Goal: Information Seeking & Learning: Learn about a topic

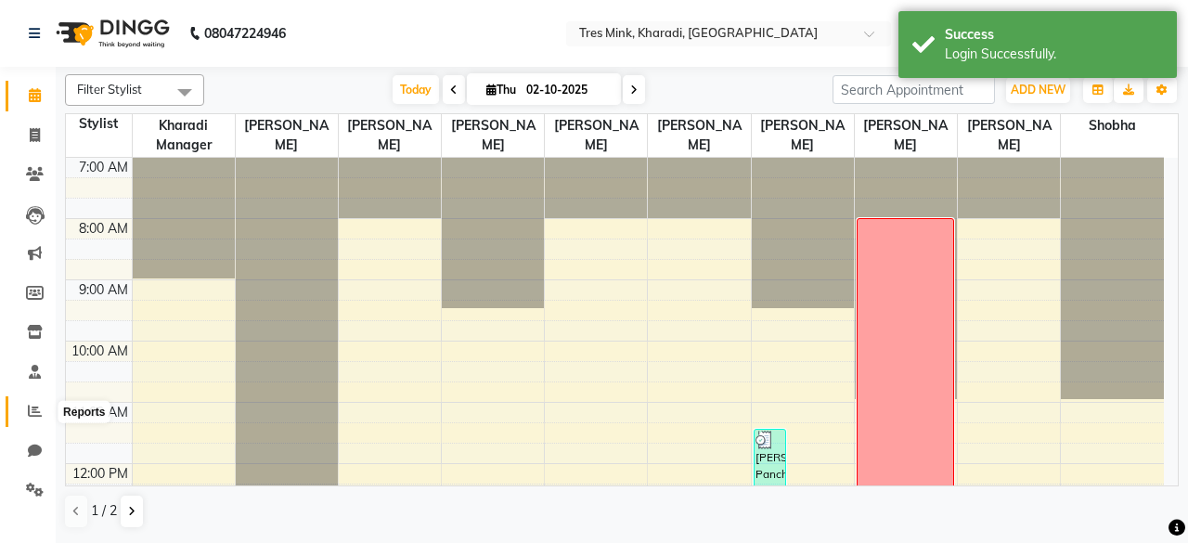
click at [34, 417] on icon at bounding box center [35, 411] width 14 height 14
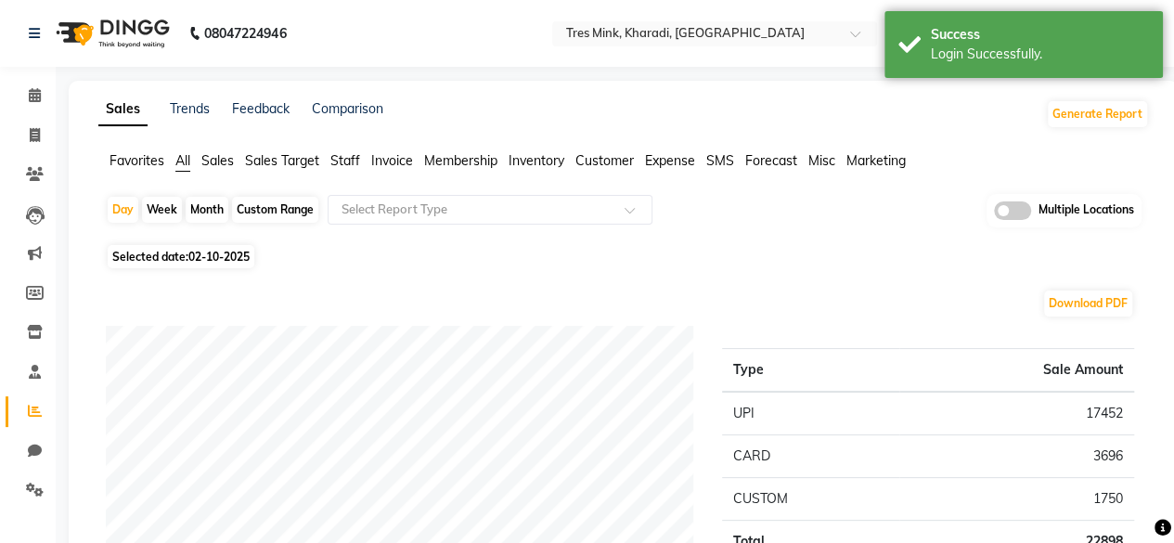
click at [214, 209] on div "Month" at bounding box center [207, 210] width 43 height 26
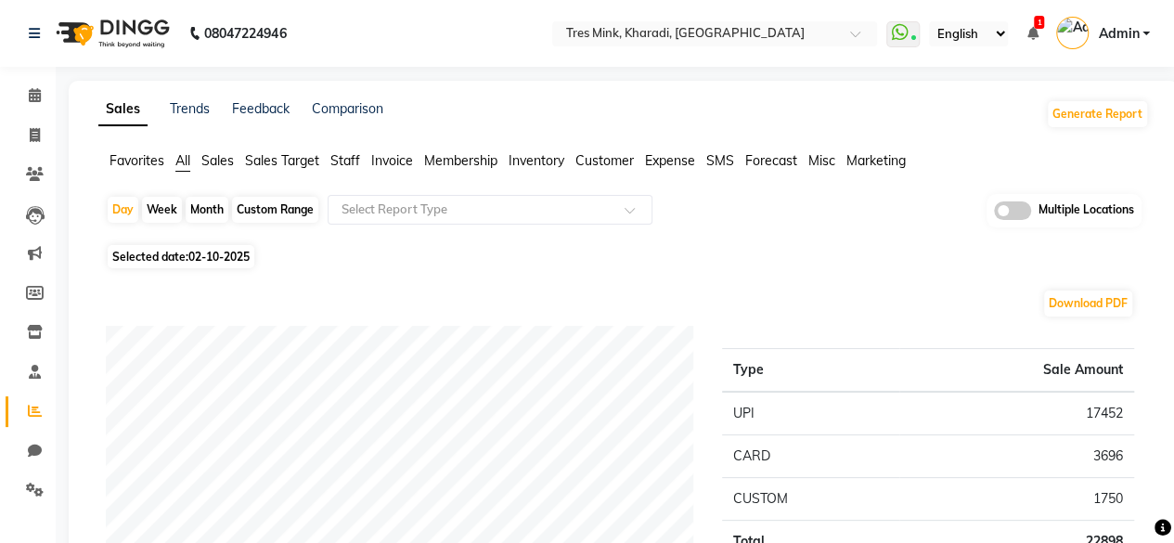
select select "10"
select select "2025"
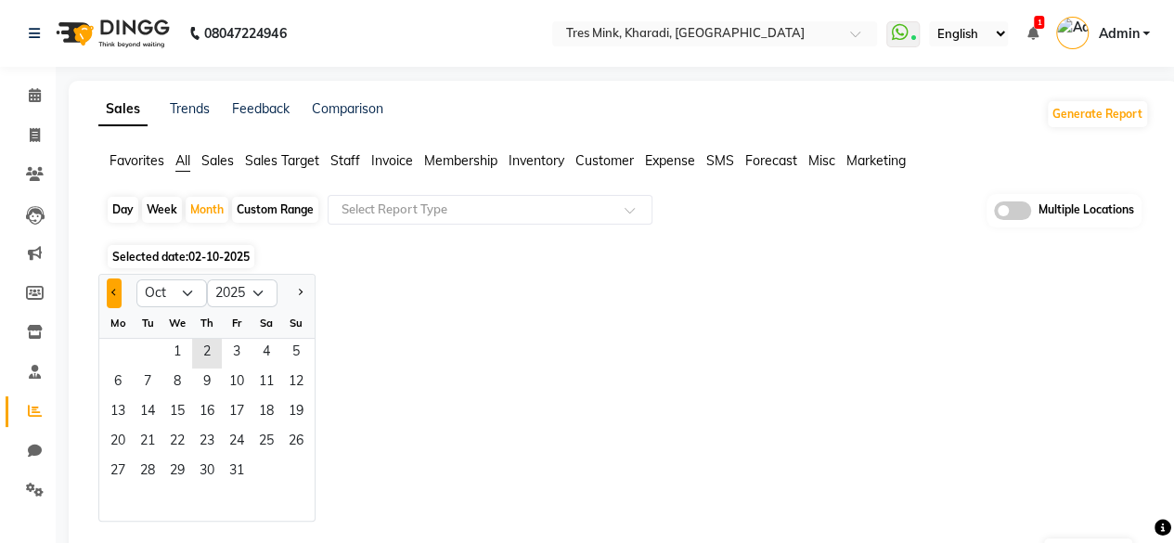
click at [119, 288] on button "Previous month" at bounding box center [114, 294] width 15 height 30
select select "9"
click at [206, 394] on span "11" at bounding box center [207, 384] width 30 height 30
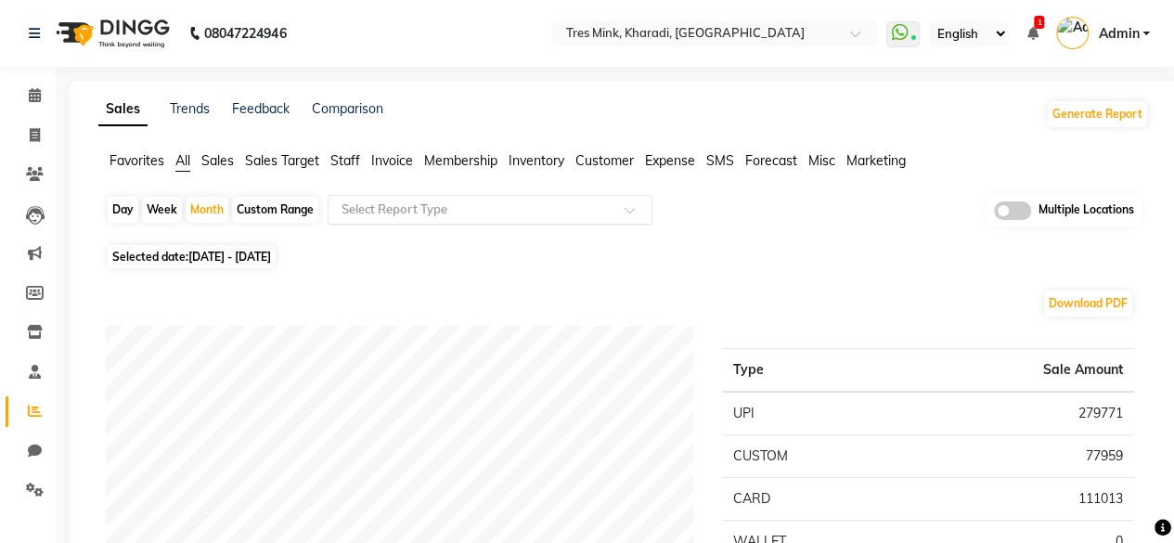
click at [384, 215] on input "text" at bounding box center [471, 210] width 267 height 19
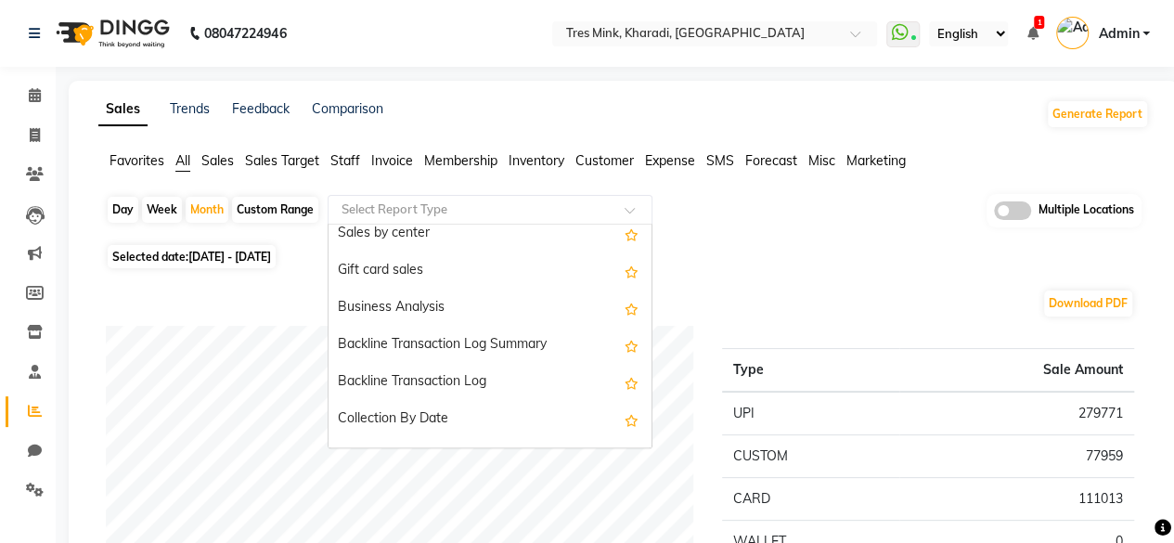
scroll to position [495, 0]
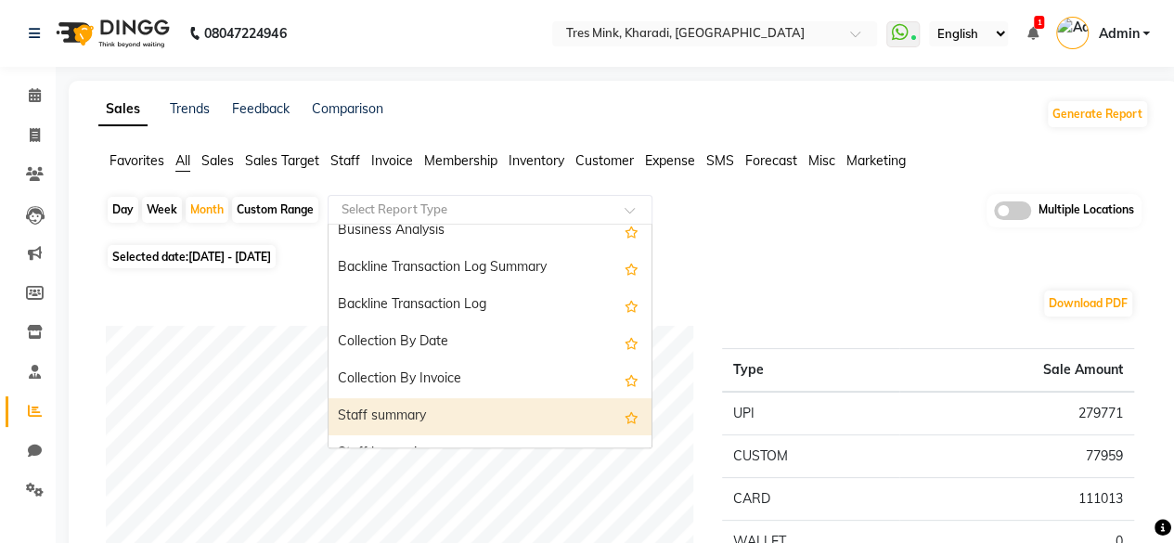
click at [447, 403] on div "Staff summary" at bounding box center [490, 416] width 323 height 37
select select "filtered_report"
select select "pdf"
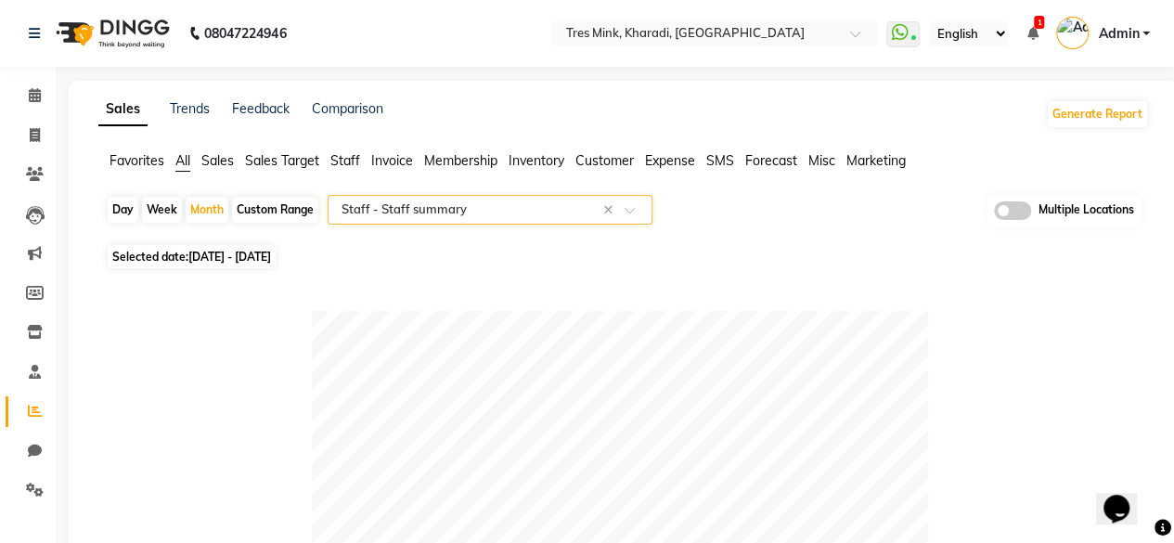
scroll to position [0, 0]
click at [208, 221] on div "Month" at bounding box center [207, 210] width 43 height 26
select select "9"
select select "2025"
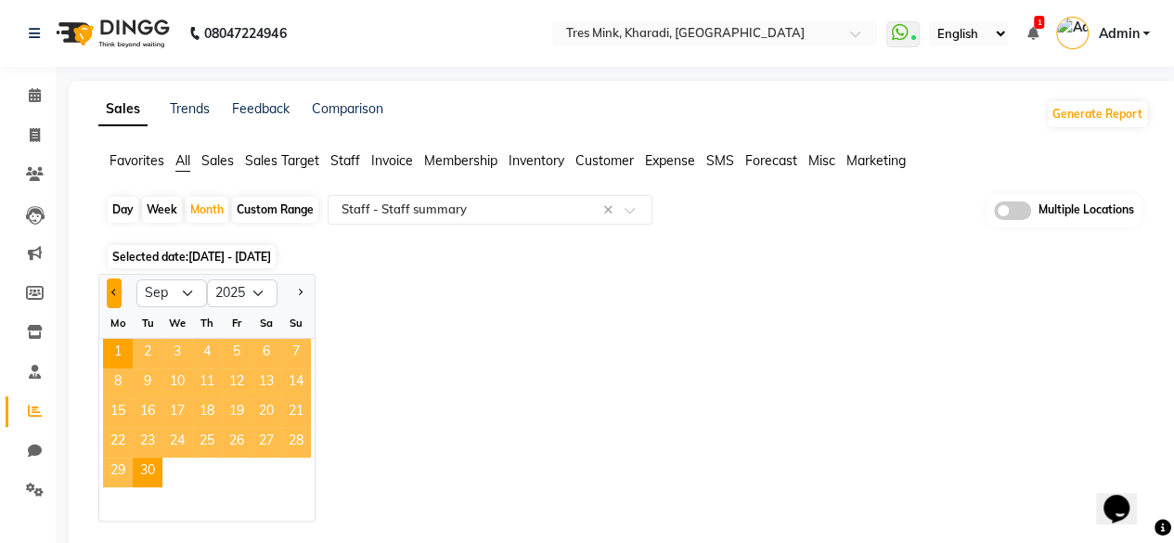
click at [108, 279] on button "Previous month" at bounding box center [114, 294] width 15 height 30
select select "8"
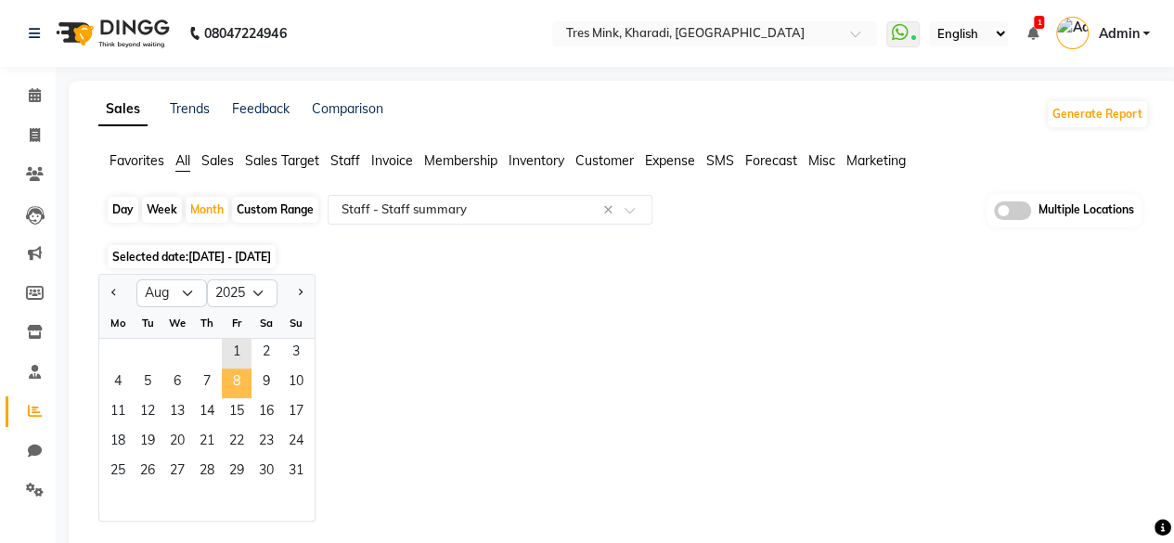
click at [239, 372] on span "8" at bounding box center [237, 384] width 30 height 30
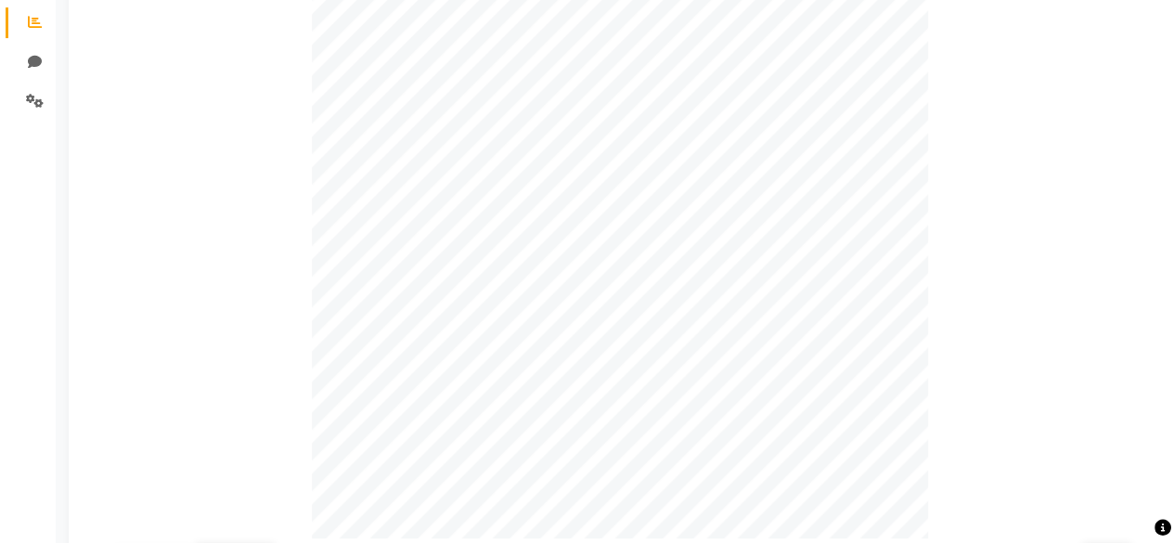
scroll to position [18, 0]
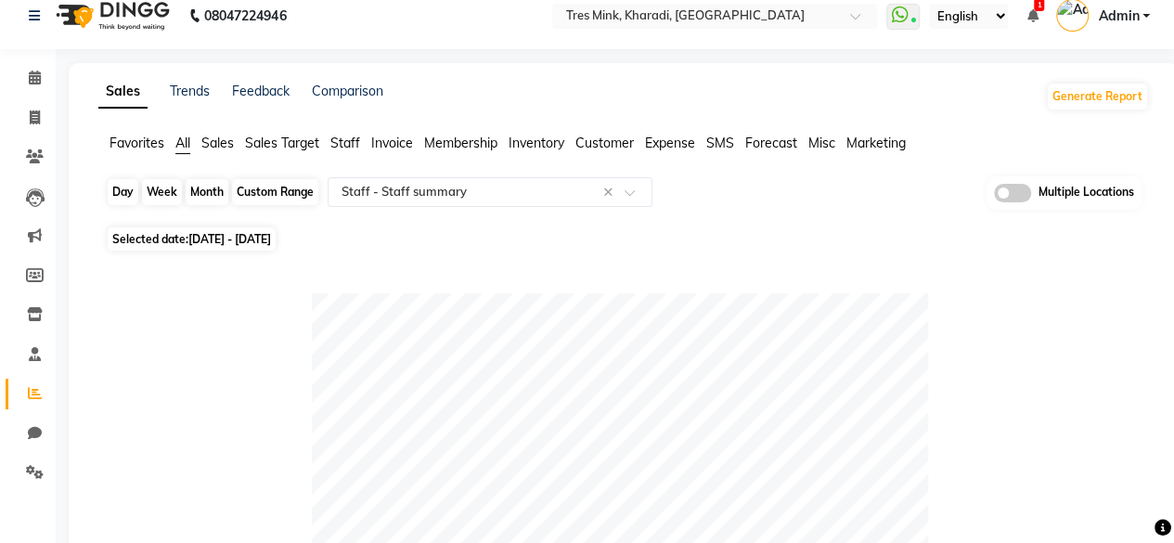
click at [208, 188] on div "Month" at bounding box center [207, 192] width 43 height 26
select select "8"
select select "2025"
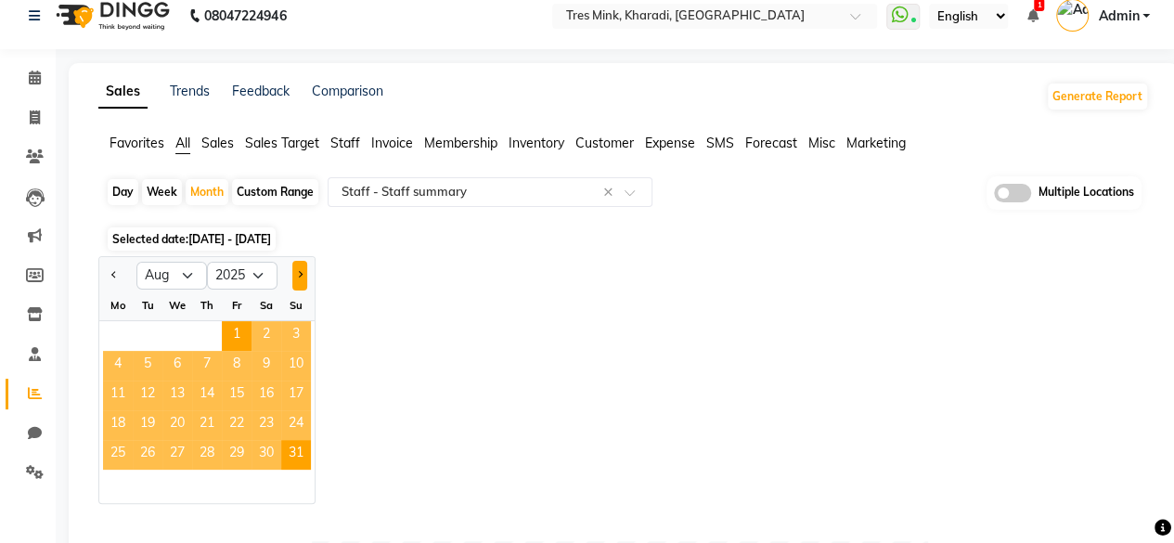
click at [299, 266] on button "Next month" at bounding box center [299, 276] width 15 height 30
select select "9"
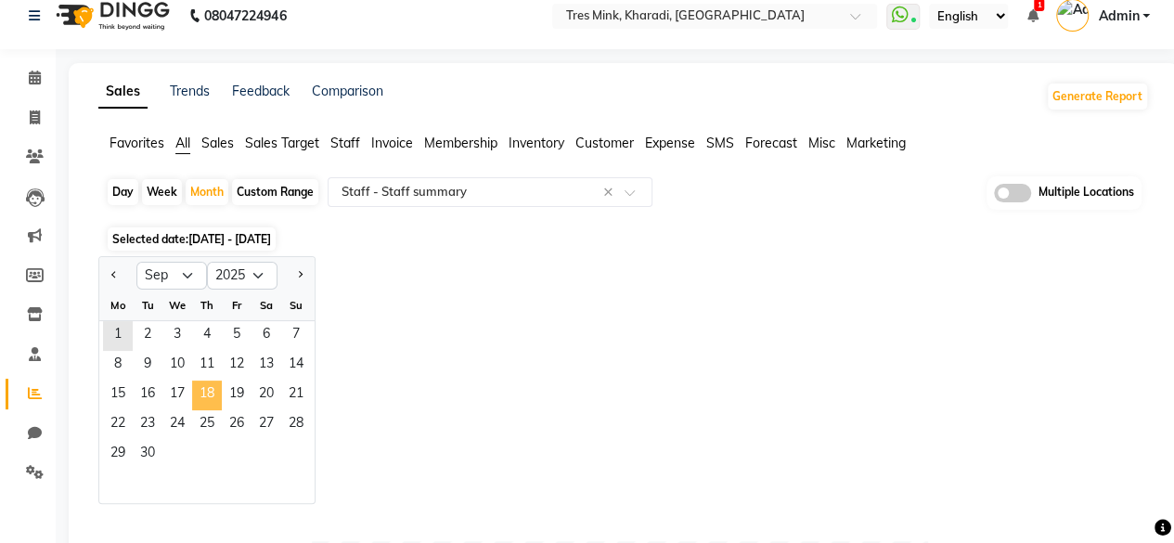
click at [202, 397] on span "18" at bounding box center [207, 396] width 30 height 30
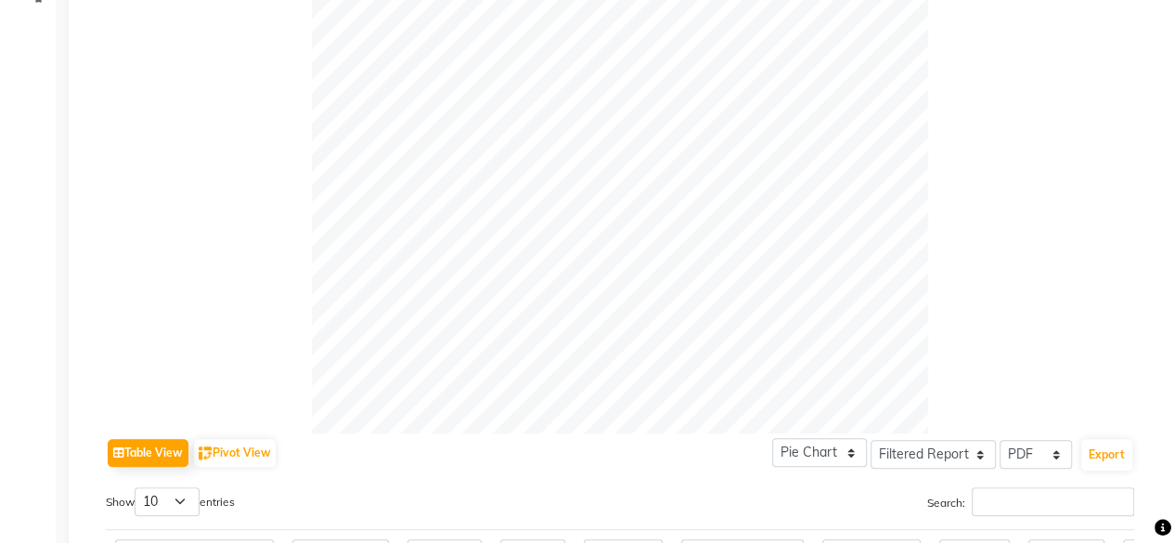
scroll to position [141, 0]
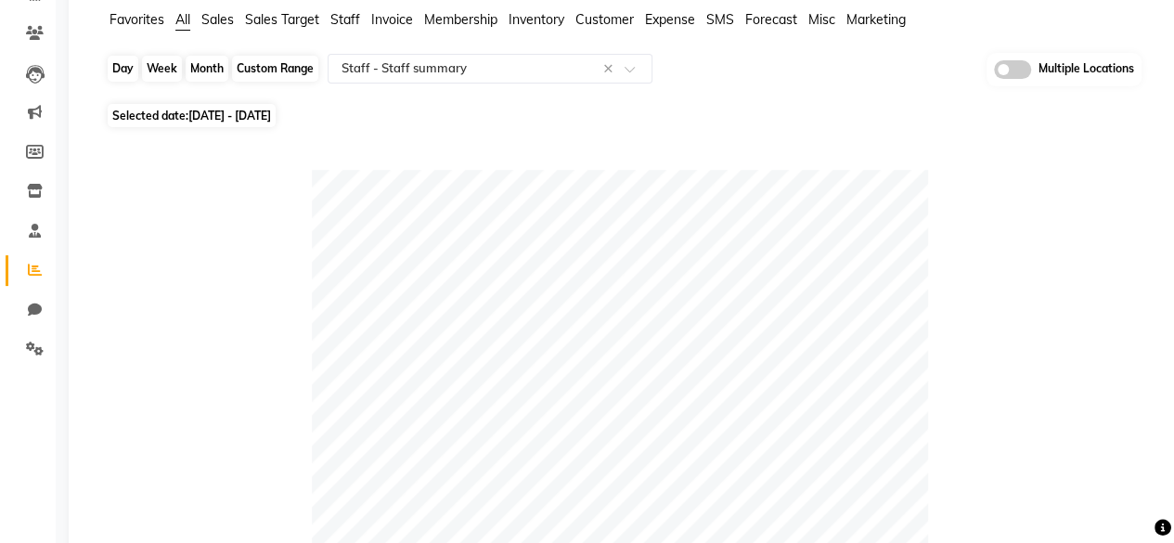
click at [214, 57] on div "Month" at bounding box center [207, 69] width 43 height 26
select select "9"
select select "2025"
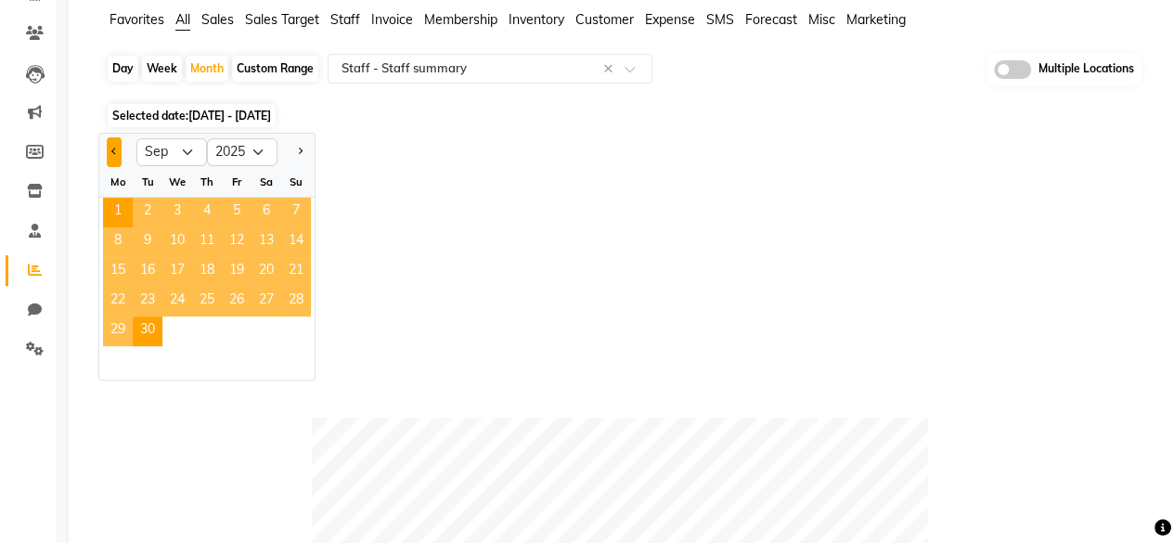
click at [111, 158] on button "Previous month" at bounding box center [114, 152] width 15 height 30
select select "8"
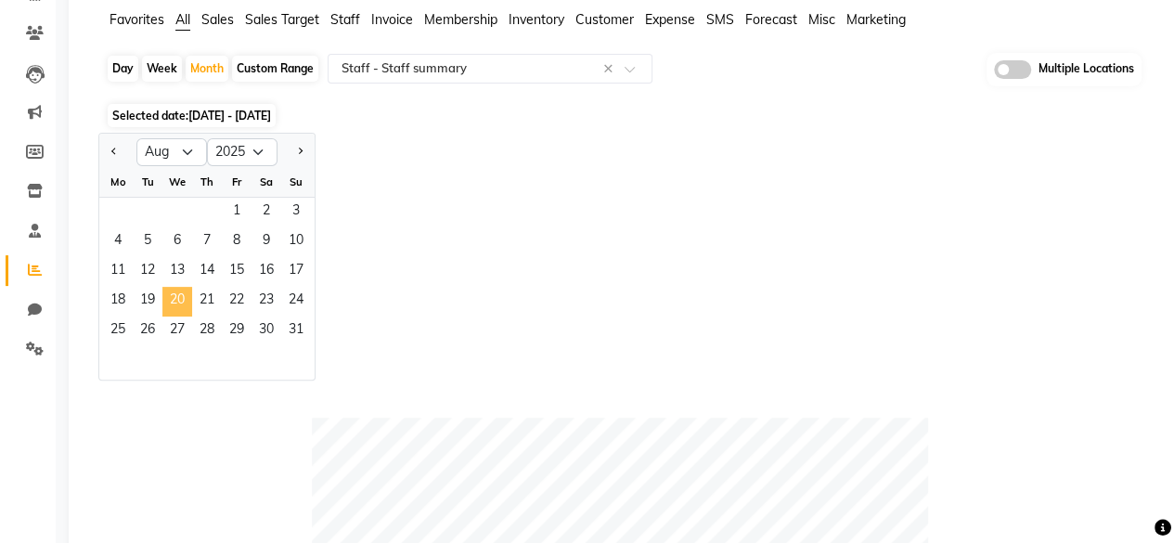
click at [188, 290] on span "20" at bounding box center [177, 302] width 30 height 30
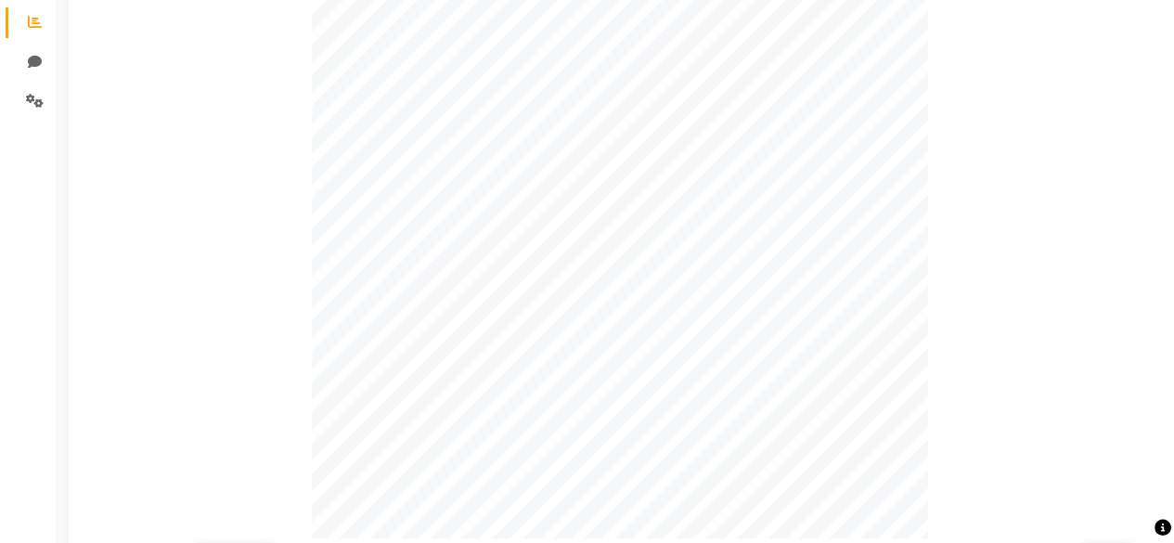
scroll to position [18, 0]
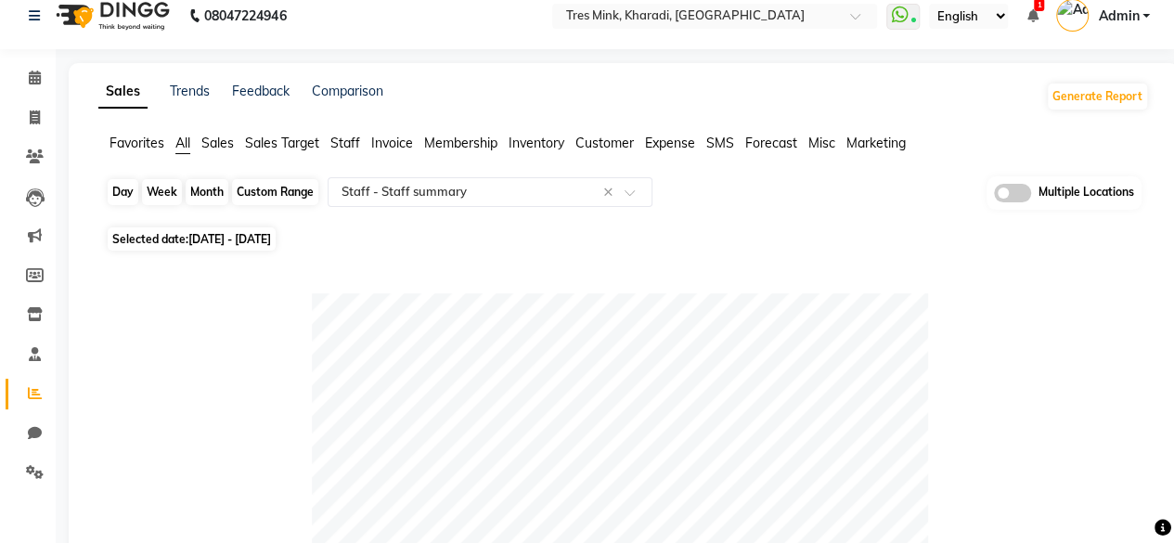
click at [215, 201] on div "Month" at bounding box center [207, 192] width 43 height 26
select select "8"
select select "2025"
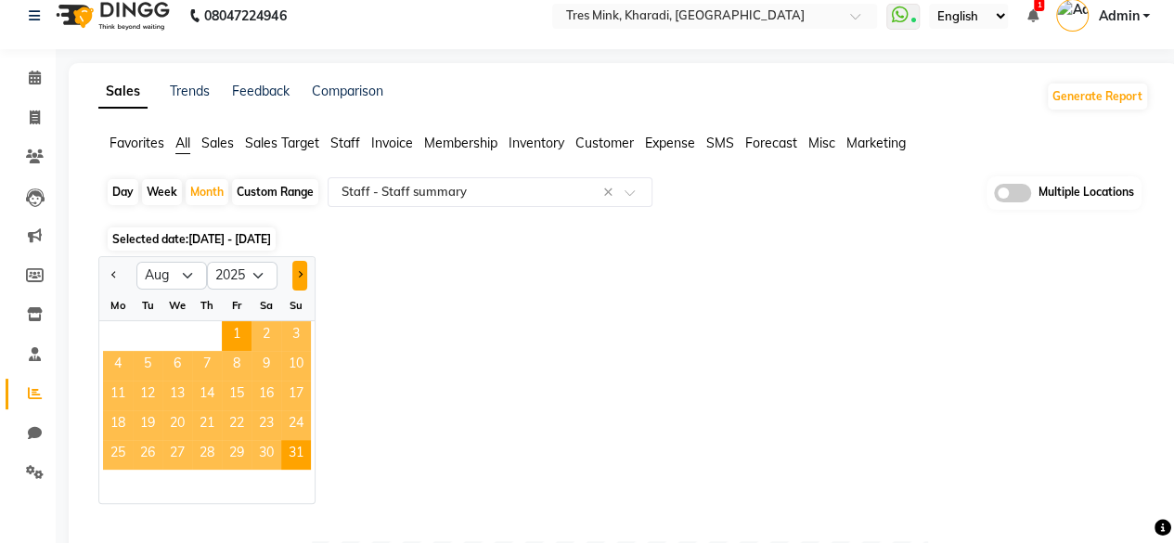
click at [293, 264] on button "Next month" at bounding box center [299, 276] width 15 height 30
select select "9"
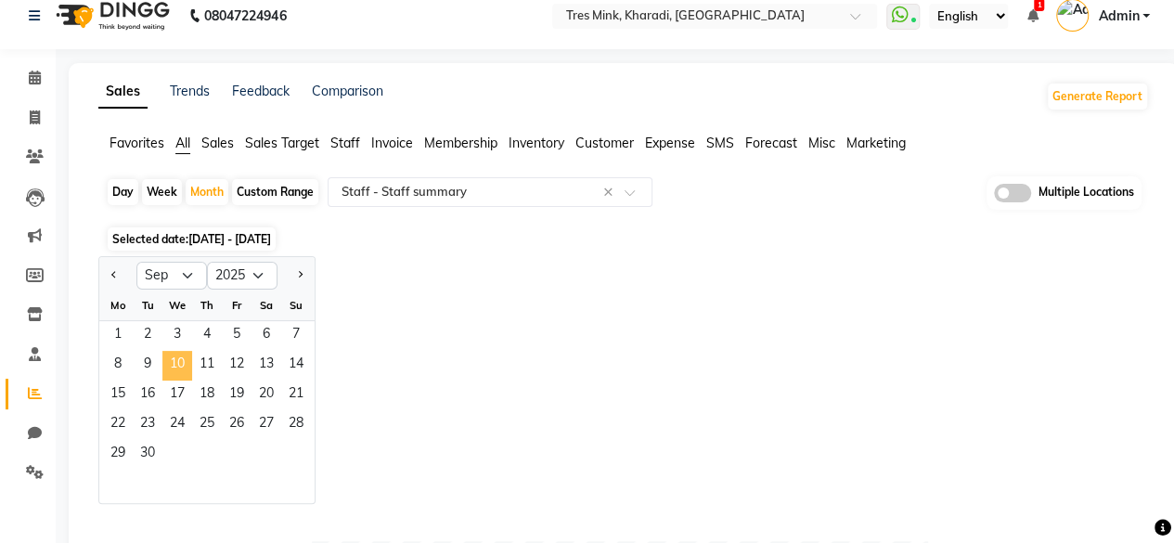
click at [187, 354] on span "10" at bounding box center [177, 366] width 30 height 30
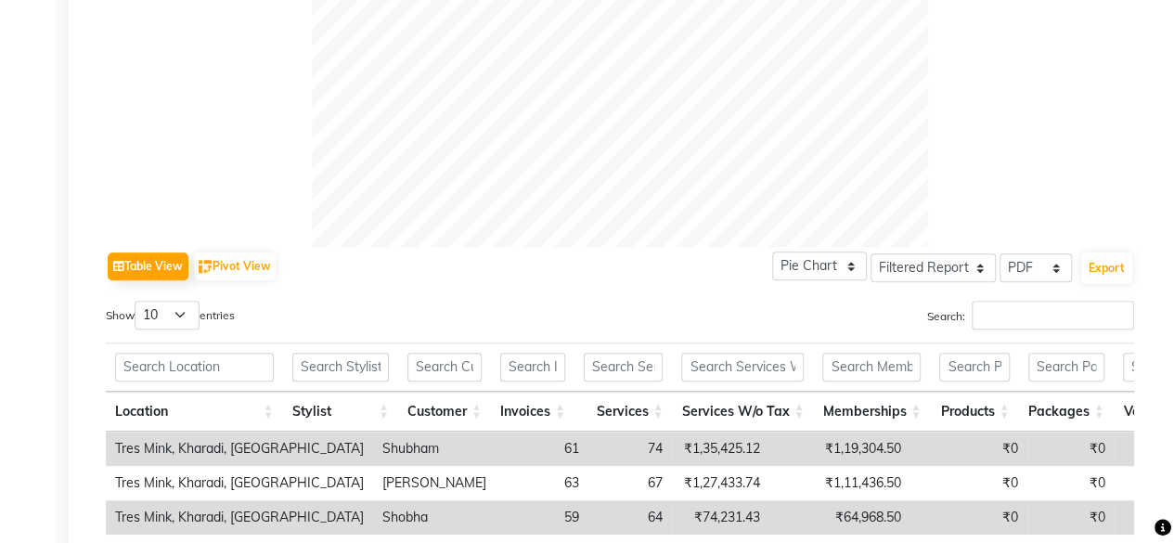
scroll to position [0, 0]
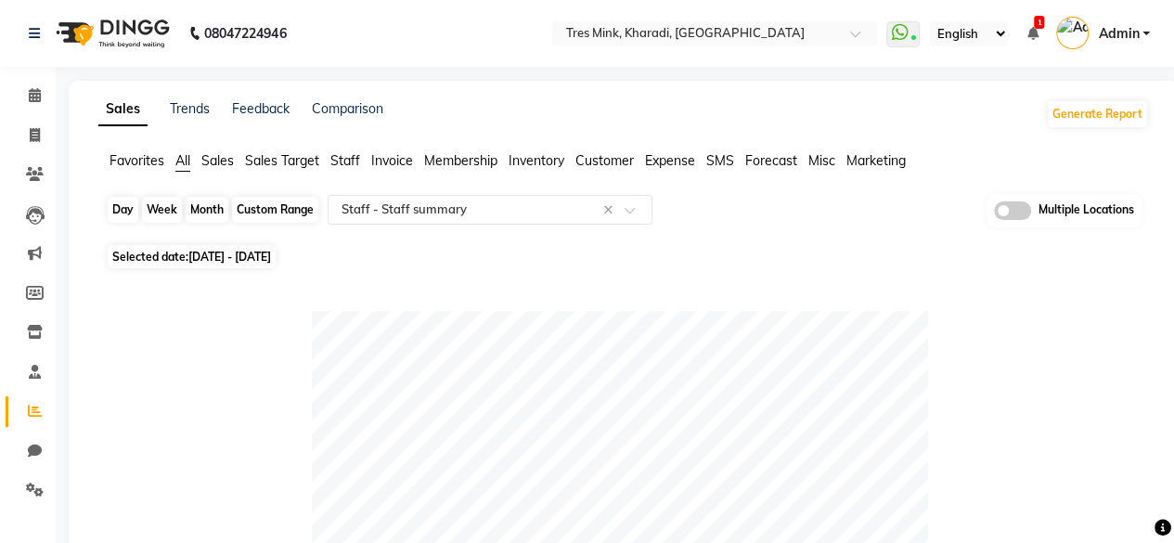
click at [212, 220] on div "Month" at bounding box center [207, 210] width 43 height 26
select select "9"
select select "2025"
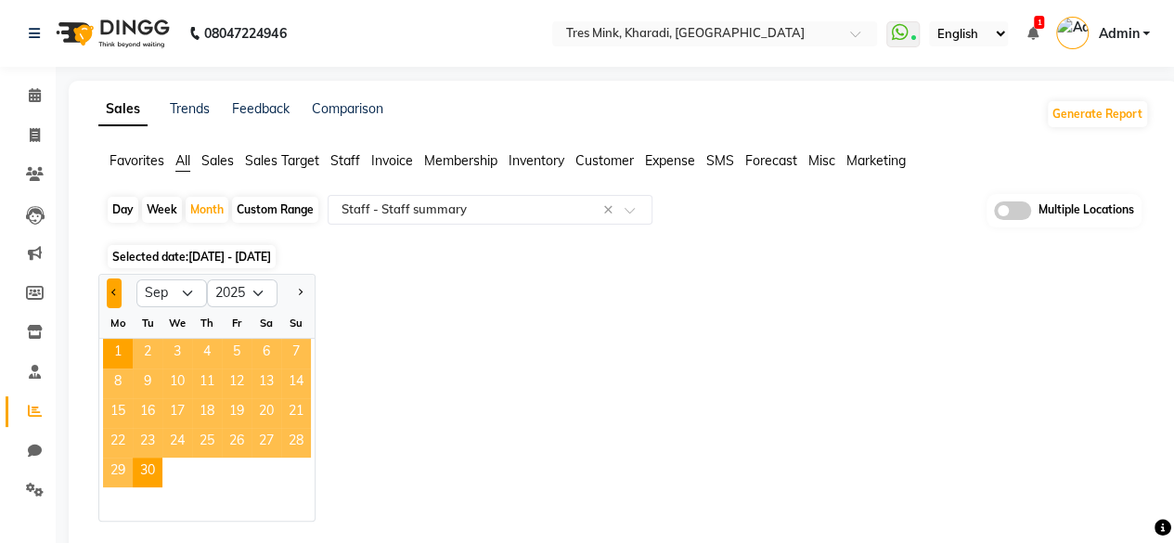
click at [111, 294] on button "Previous month" at bounding box center [114, 294] width 15 height 30
select select "8"
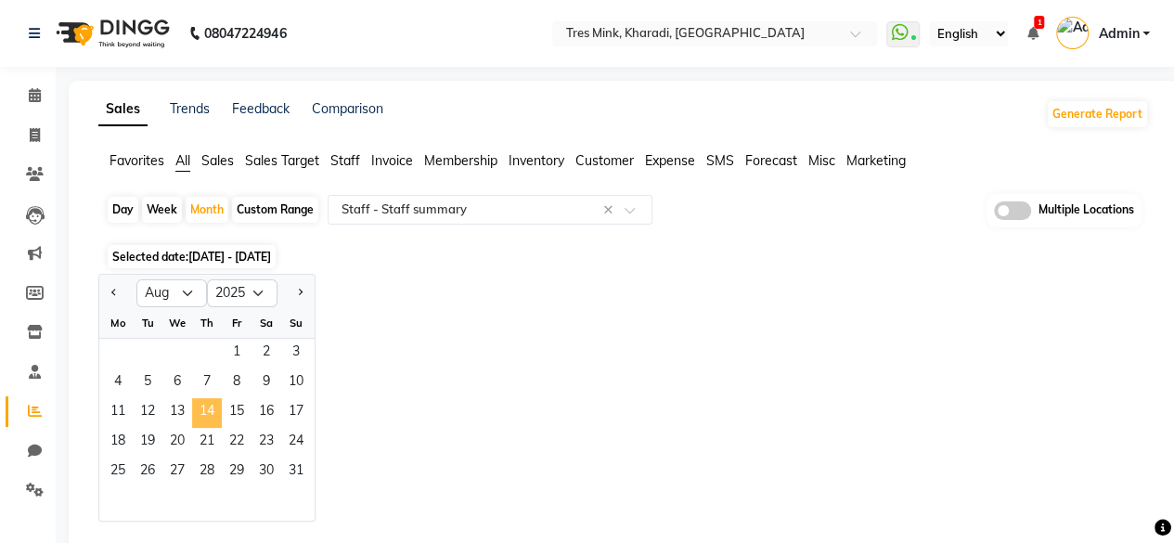
click at [205, 407] on span "14" at bounding box center [207, 413] width 30 height 30
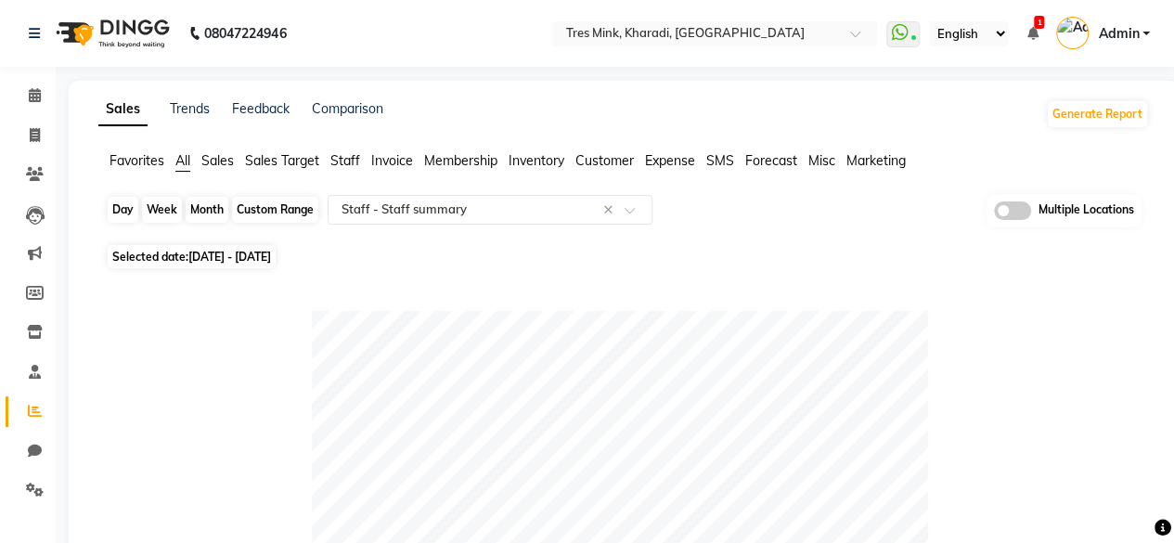
click at [213, 211] on div "Month" at bounding box center [207, 210] width 43 height 26
select select "8"
select select "2025"
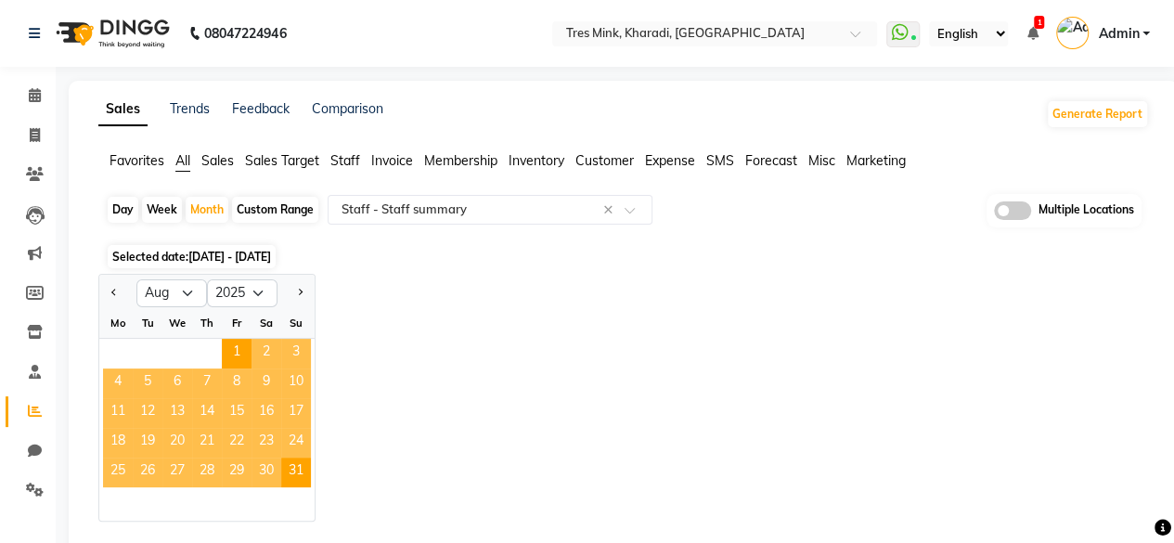
click at [470, 274] on div "Jan Feb Mar Apr May Jun [DATE] Aug Sep Oct Nov [DATE] 2016 2017 2018 2019 2020 …" at bounding box center [623, 398] width 1051 height 248
click at [268, 379] on span "9" at bounding box center [267, 384] width 30 height 30
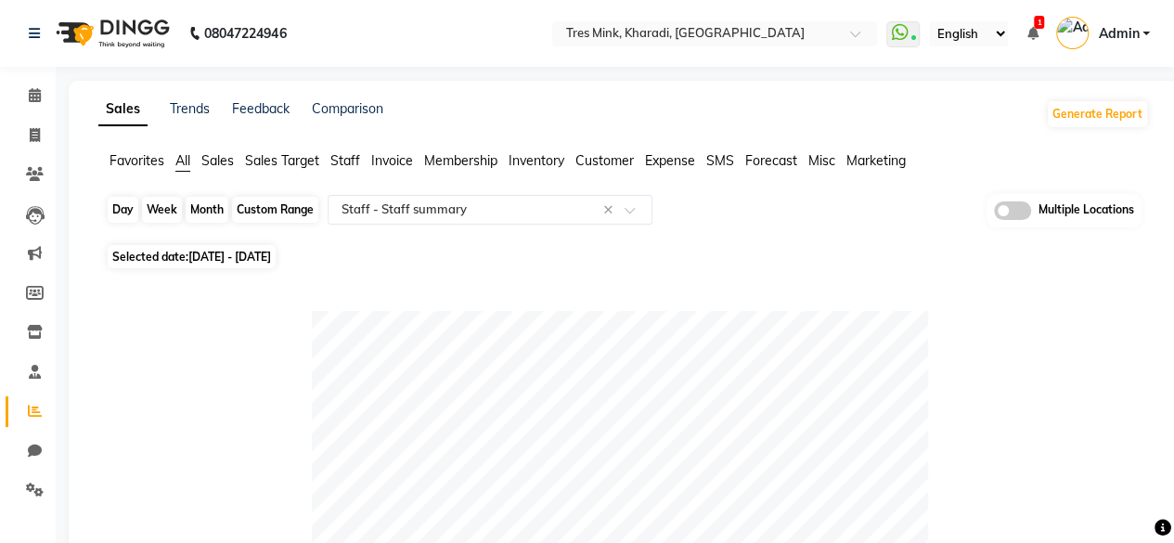
click at [208, 203] on div "Month" at bounding box center [207, 210] width 43 height 26
select select "8"
select select "2025"
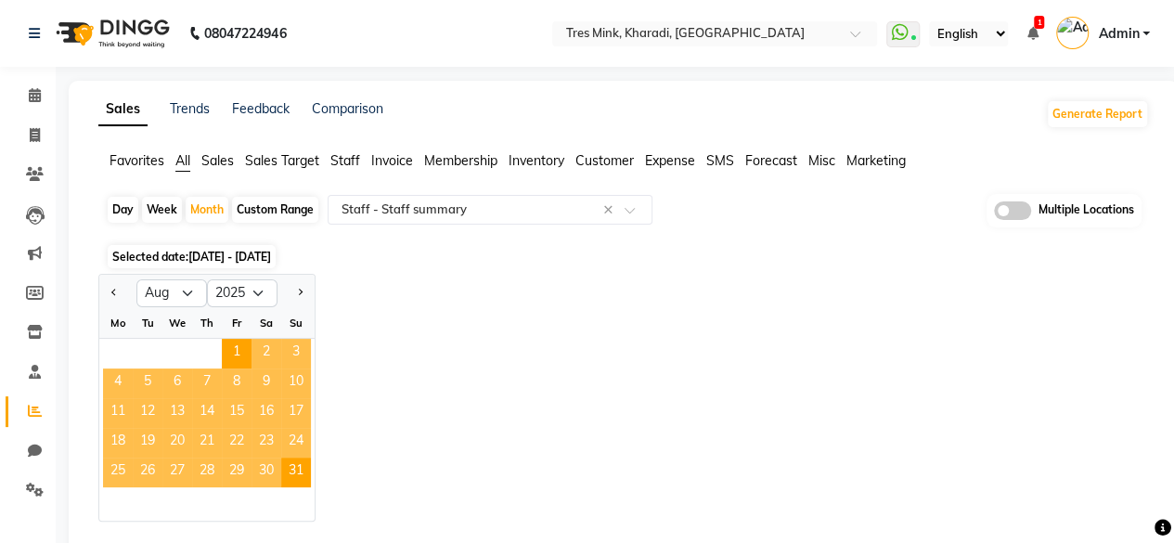
click at [250, 408] on span "15" at bounding box center [237, 413] width 30 height 30
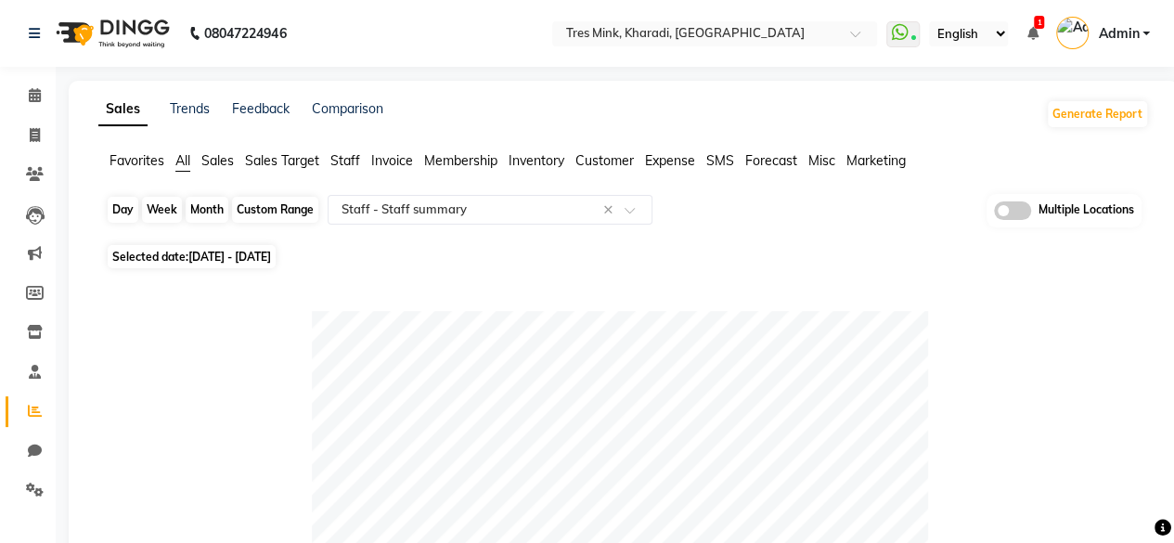
click at [206, 206] on div "Month" at bounding box center [207, 210] width 43 height 26
select select "8"
select select "2025"
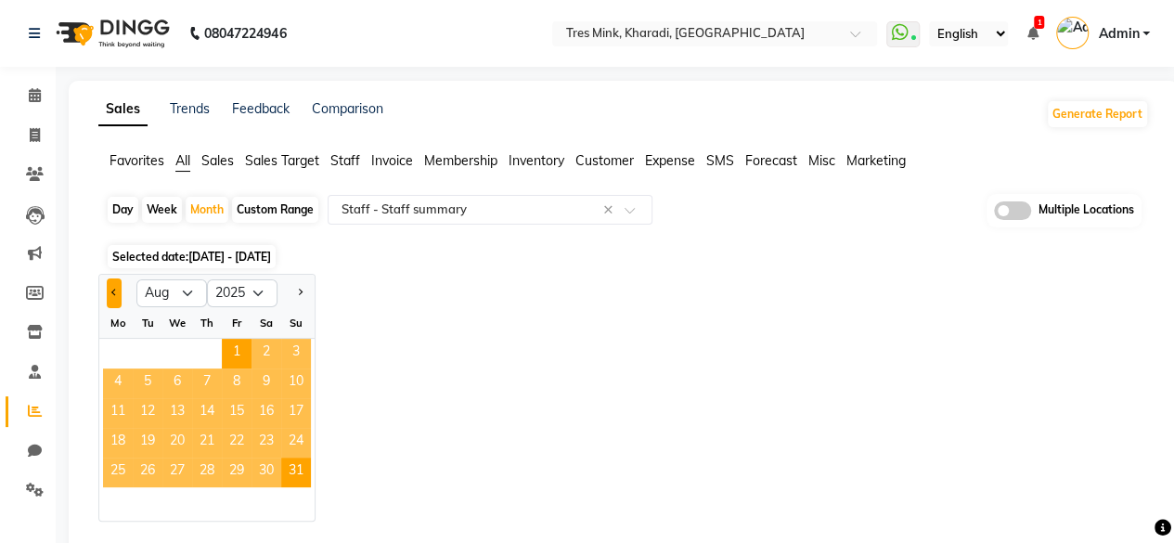
click at [111, 292] on span "Previous month" at bounding box center [114, 292] width 6 height 6
select select "7"
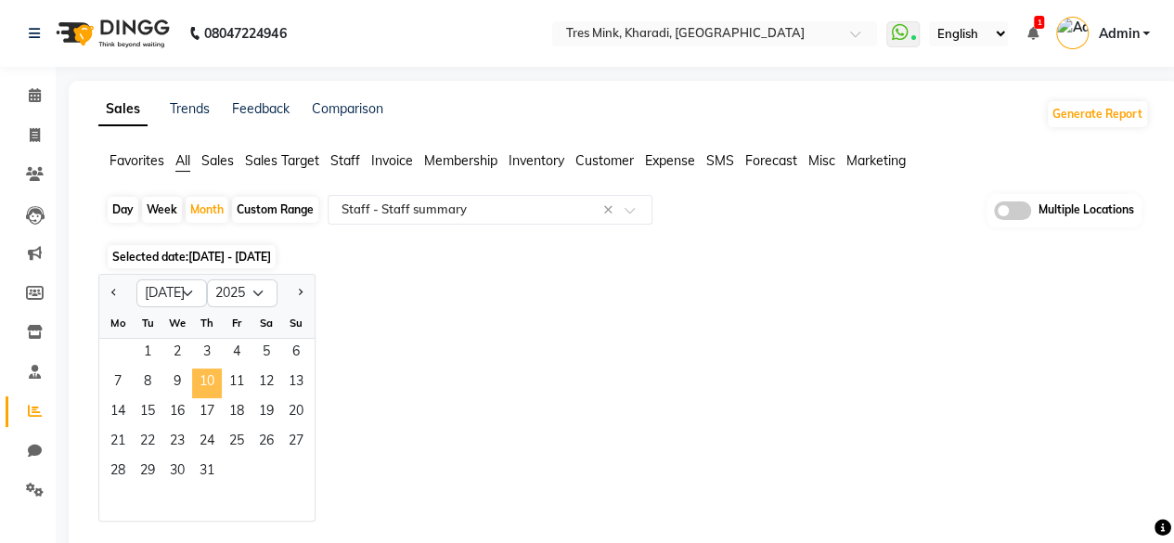
click at [213, 370] on span "10" at bounding box center [207, 384] width 30 height 30
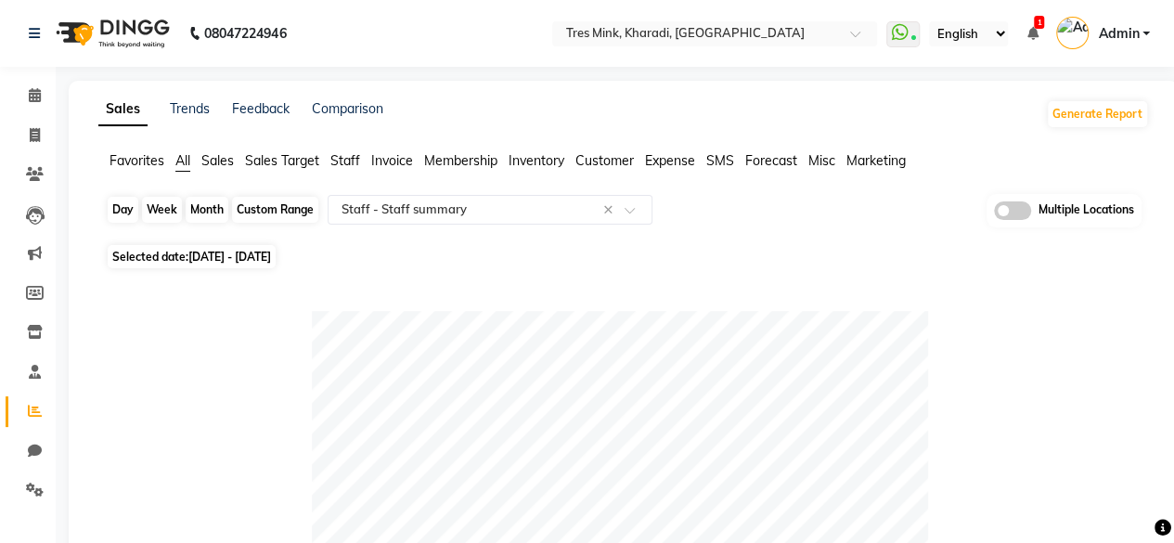
click at [199, 209] on div "Month" at bounding box center [207, 210] width 43 height 26
select select "7"
select select "2025"
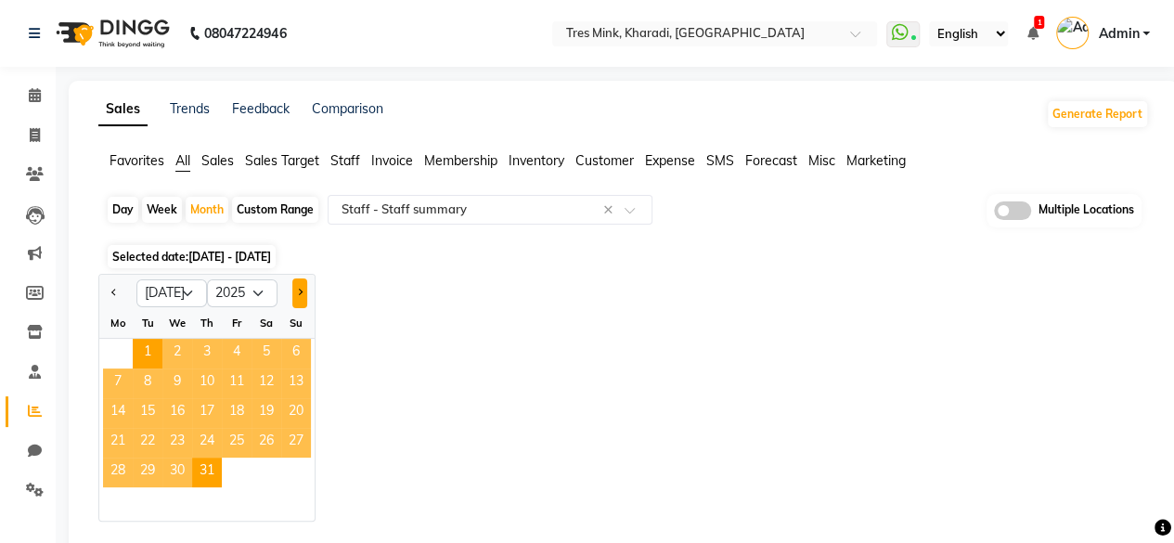
click at [301, 289] on span "Next month" at bounding box center [299, 292] width 6 height 6
select select "8"
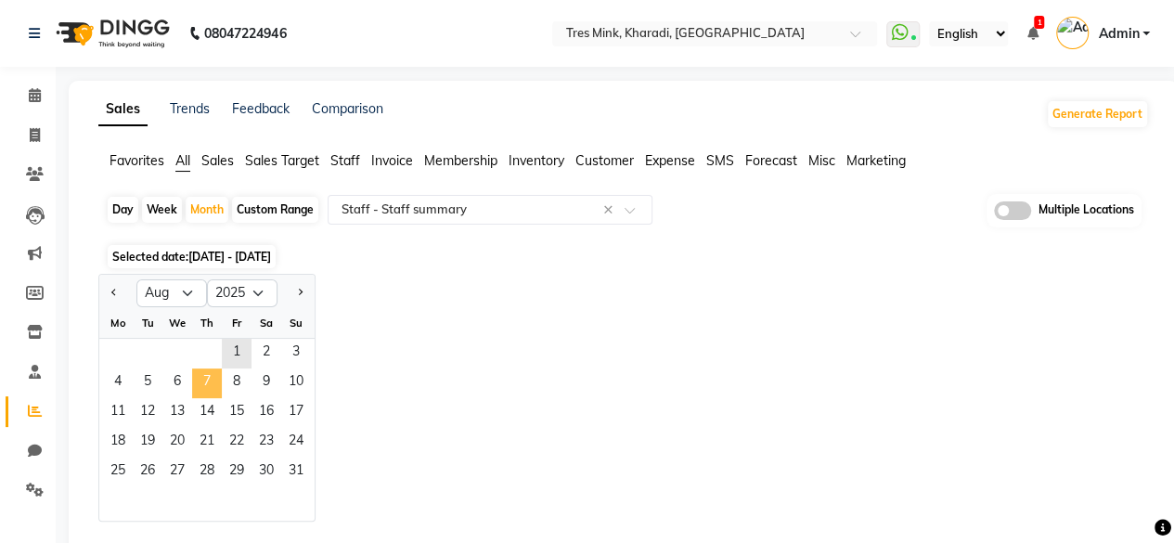
click at [193, 395] on span "7" at bounding box center [207, 384] width 30 height 30
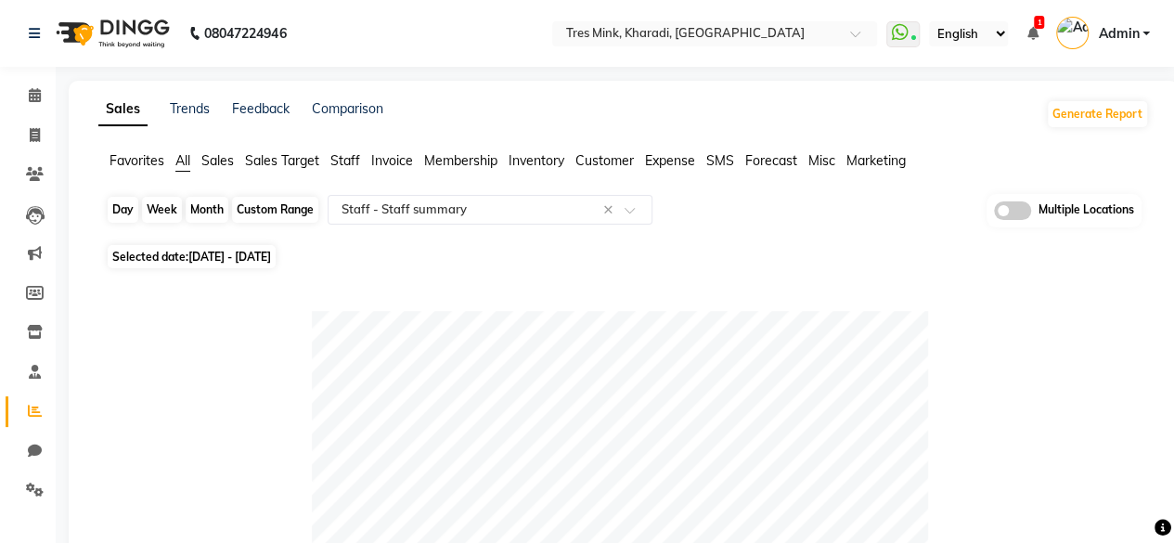
click at [205, 213] on div "Month" at bounding box center [207, 210] width 43 height 26
select select "8"
select select "2025"
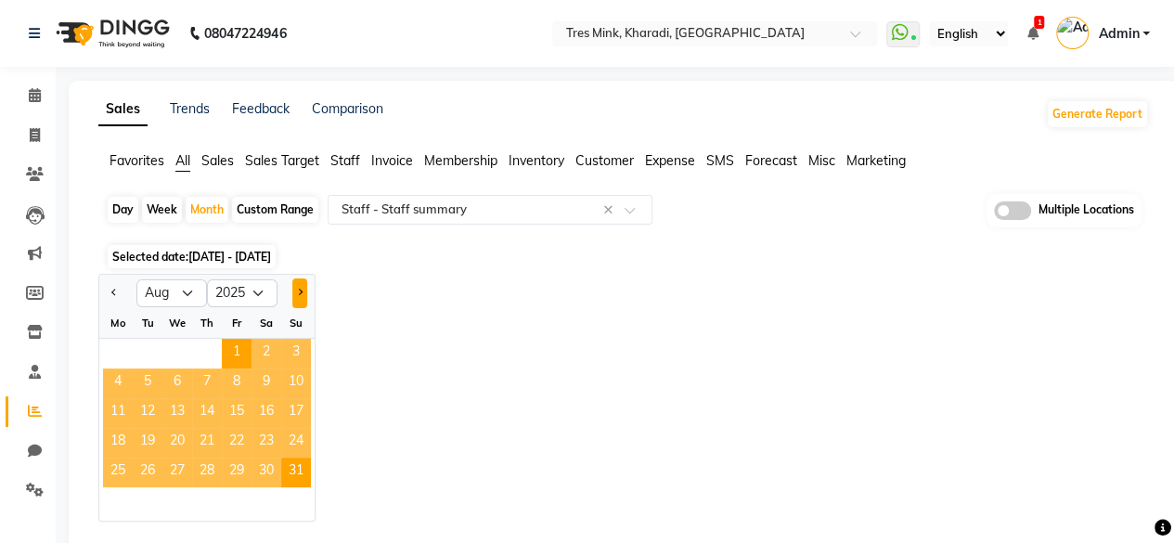
click at [297, 285] on button "Next month" at bounding box center [299, 294] width 15 height 30
select select "9"
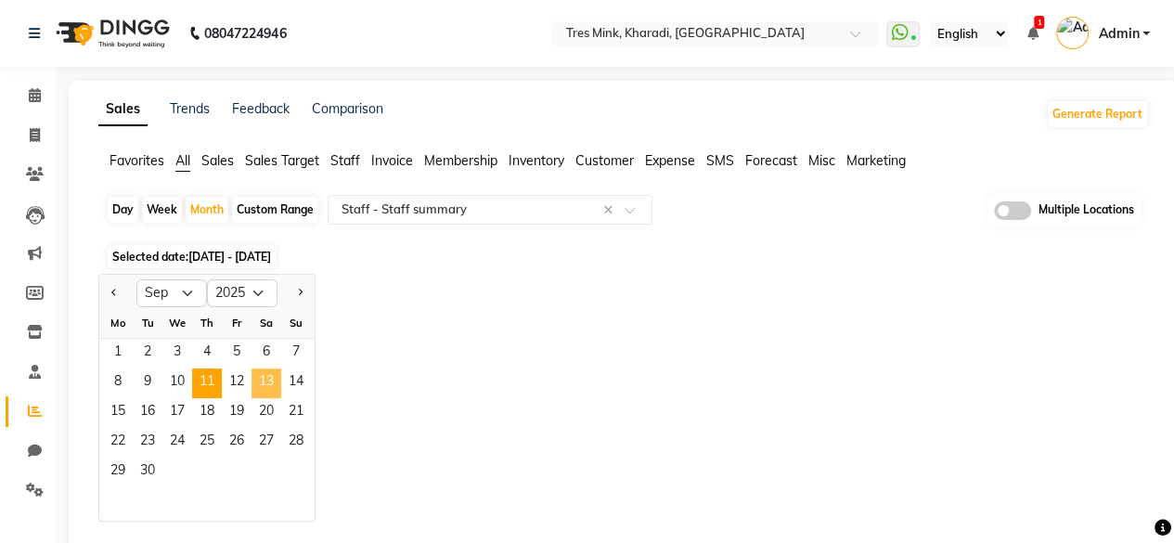
click at [208, 378] on span "11" at bounding box center [207, 384] width 30 height 30
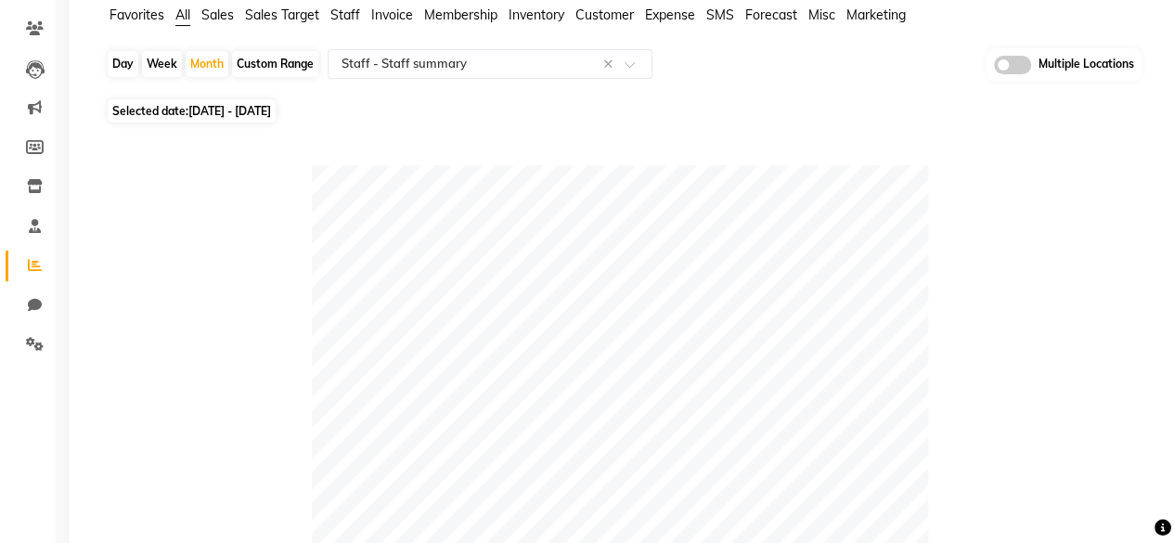
scroll to position [52, 0]
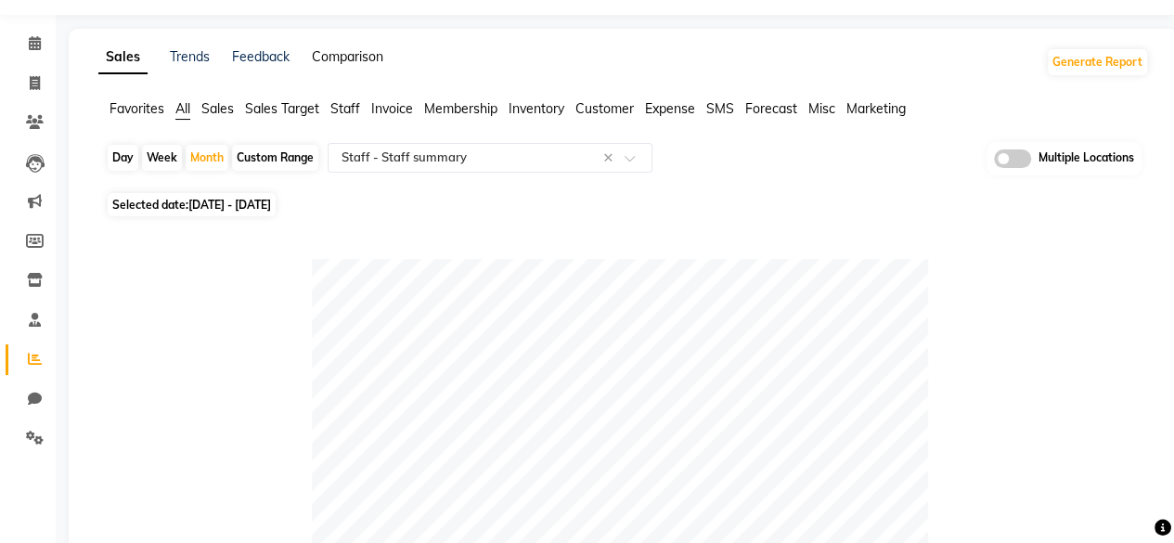
click at [338, 55] on link "Comparison" at bounding box center [347, 56] width 71 height 17
select select "single_date"
select select "single_date_dash"
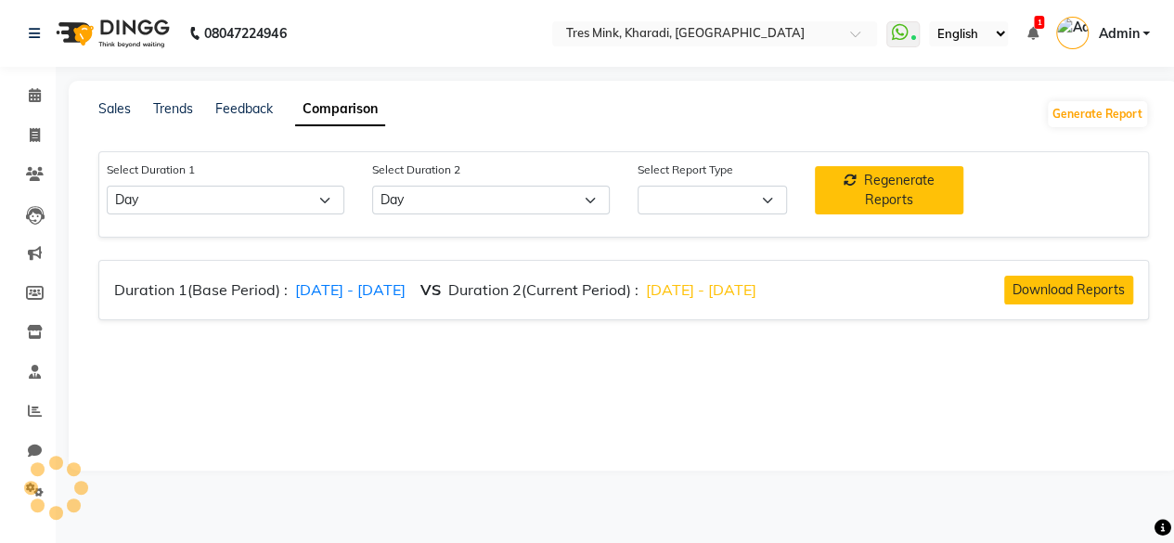
select select "comparison_report"
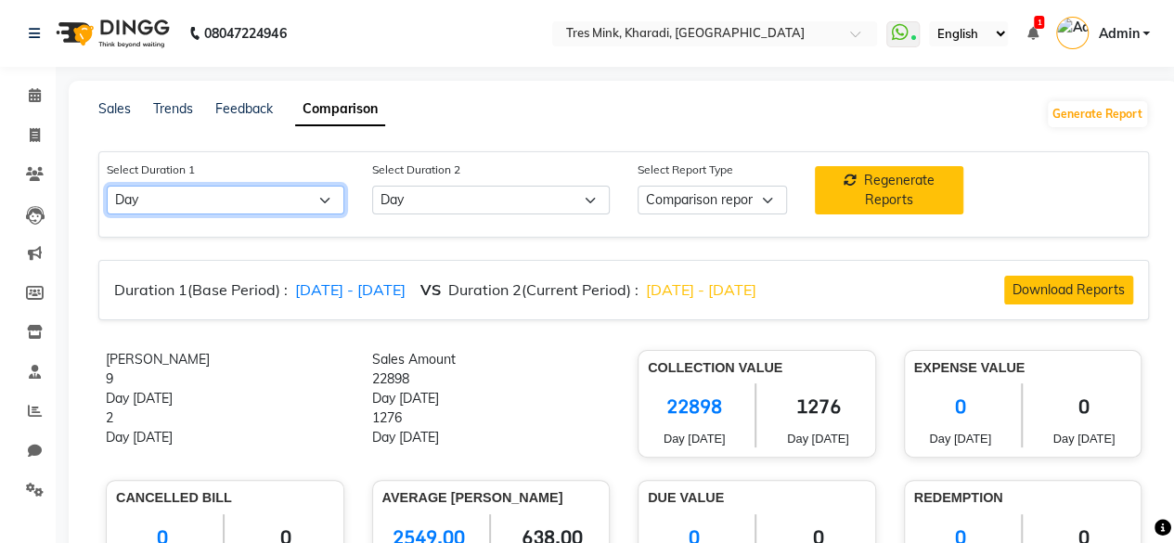
click at [163, 196] on select "Select Day Week Month Custom" at bounding box center [226, 200] width 238 height 29
select select "month"
click at [107, 186] on select "Select Day Week Month Custom" at bounding box center [226, 200] width 238 height 29
select select "10"
select select "2025"
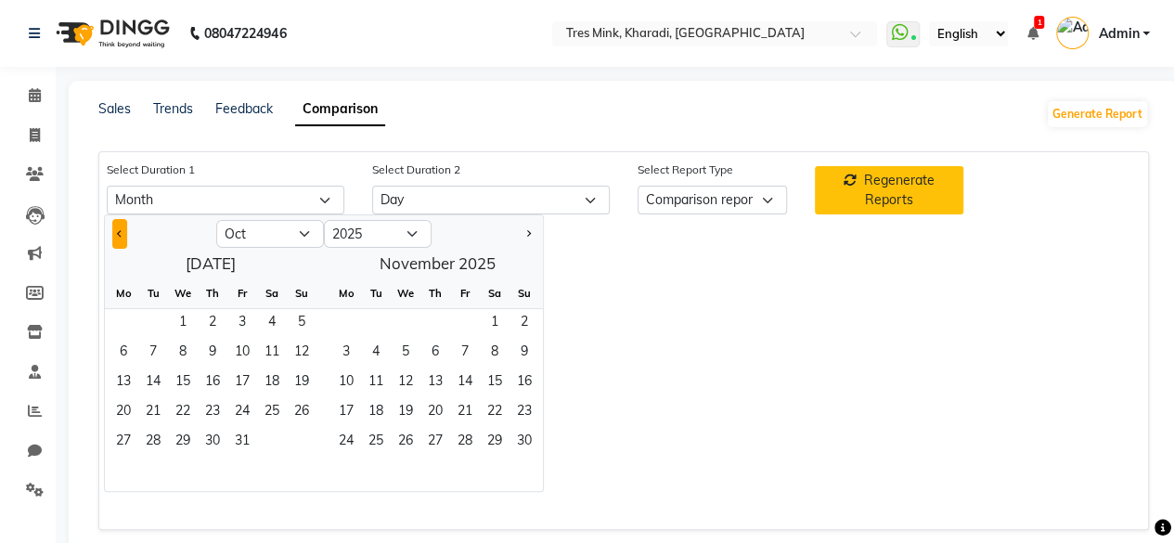
click at [118, 222] on button "Previous month" at bounding box center [119, 234] width 15 height 30
click at [115, 227] on button "Previous month" at bounding box center [119, 234] width 15 height 30
select select "8"
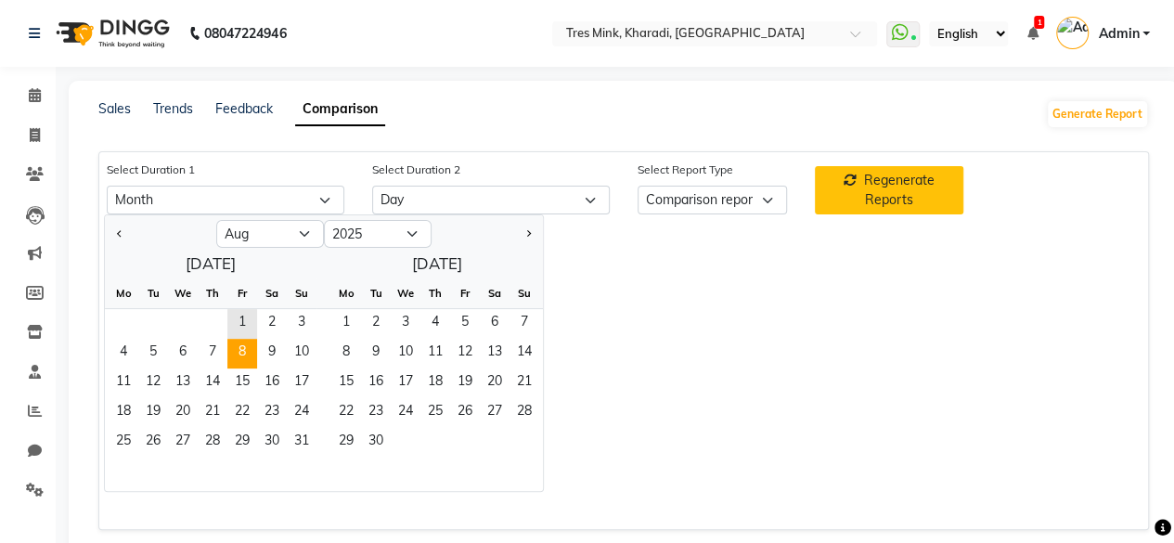
click at [236, 354] on span "8" at bounding box center [242, 354] width 30 height 30
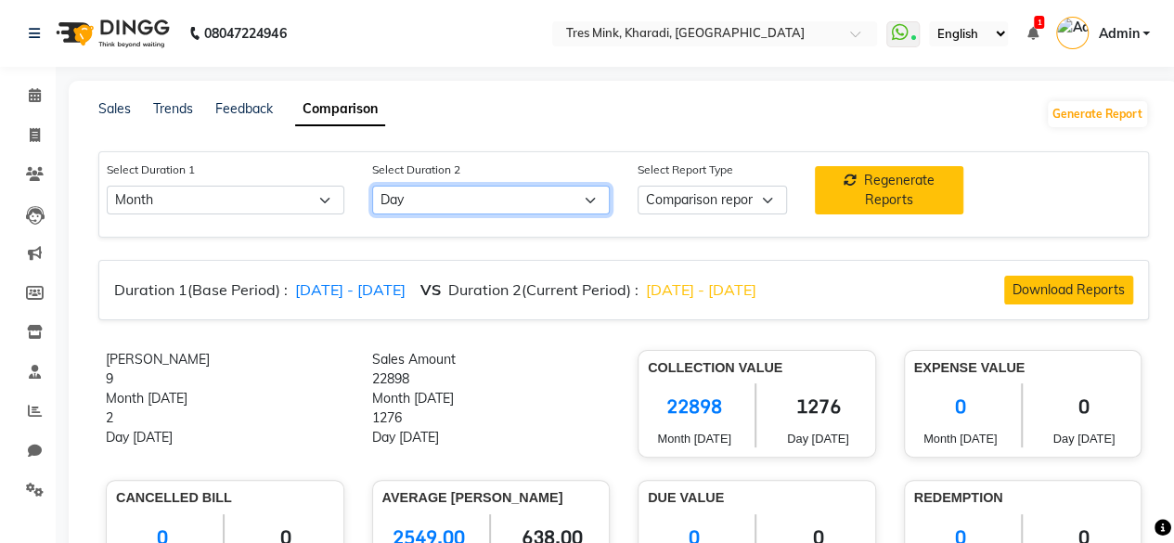
click at [438, 201] on select "Select Day Week Month Custom" at bounding box center [491, 200] width 238 height 29
select select "month_dash"
click at [372, 186] on select "Select Day Week Month Custom" at bounding box center [491, 200] width 238 height 29
select select "10"
select select "2025"
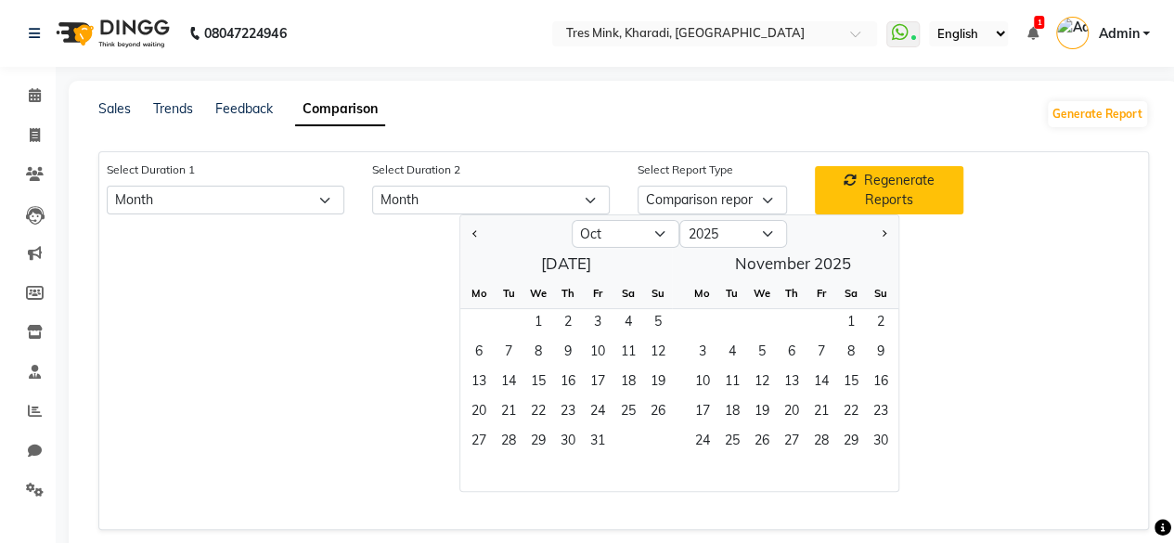
click at [483, 226] on div at bounding box center [515, 234] width 111 height 30
click at [470, 227] on button "Previous month" at bounding box center [475, 234] width 15 height 30
select select "8"
click at [802, 342] on span "11" at bounding box center [791, 354] width 30 height 30
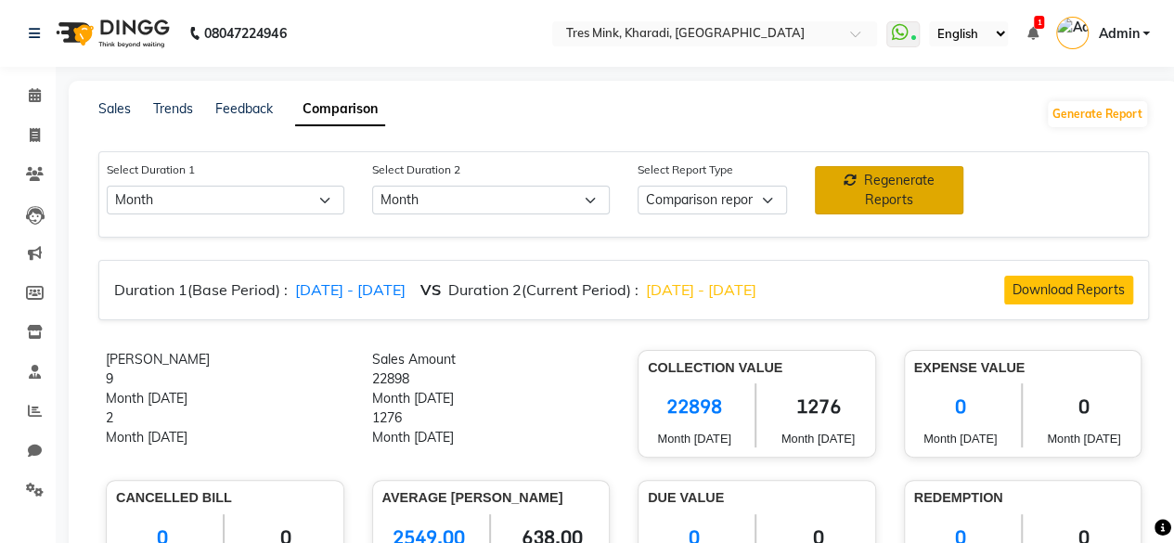
click at [876, 189] on button "Regenerate Reports" at bounding box center [889, 190] width 149 height 48
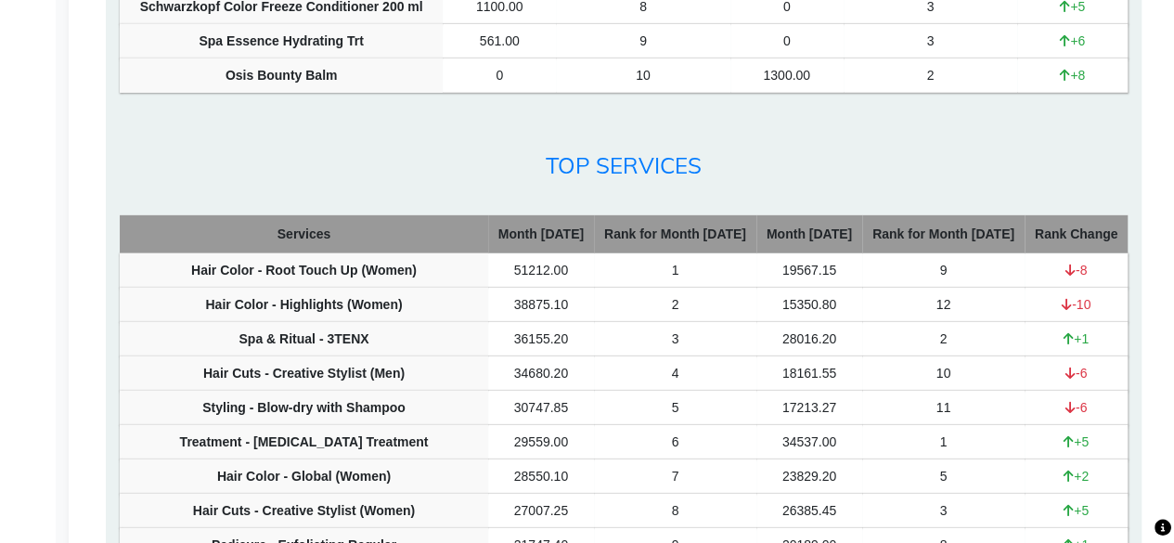
scroll to position [2723, 0]
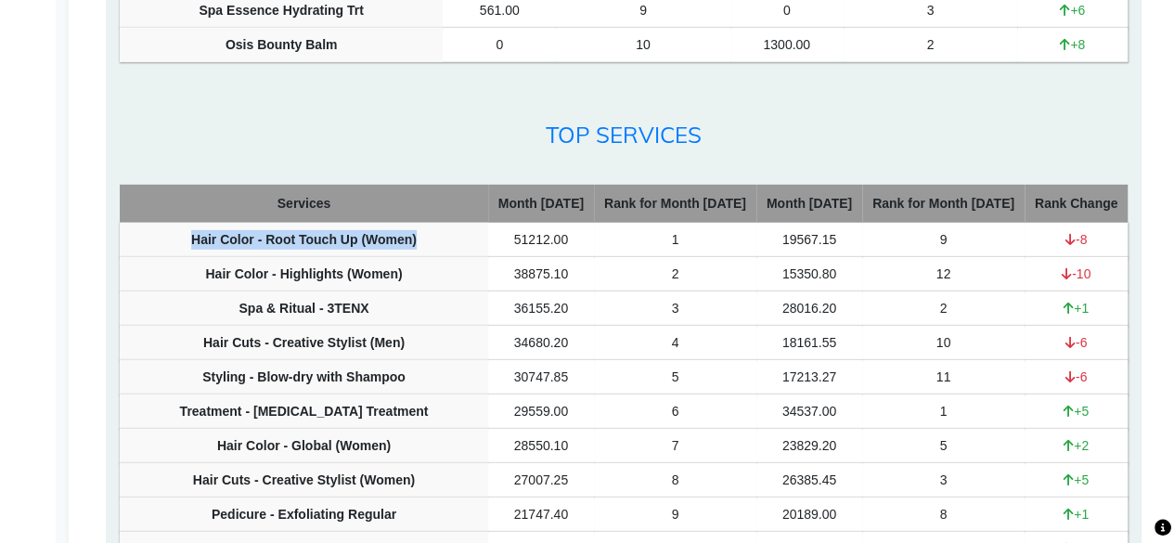
drag, startPoint x: 188, startPoint y: 140, endPoint x: 437, endPoint y: 149, distance: 248.9
click at [437, 223] on td "Hair Color - Root Touch Up (Women)" at bounding box center [304, 240] width 369 height 34
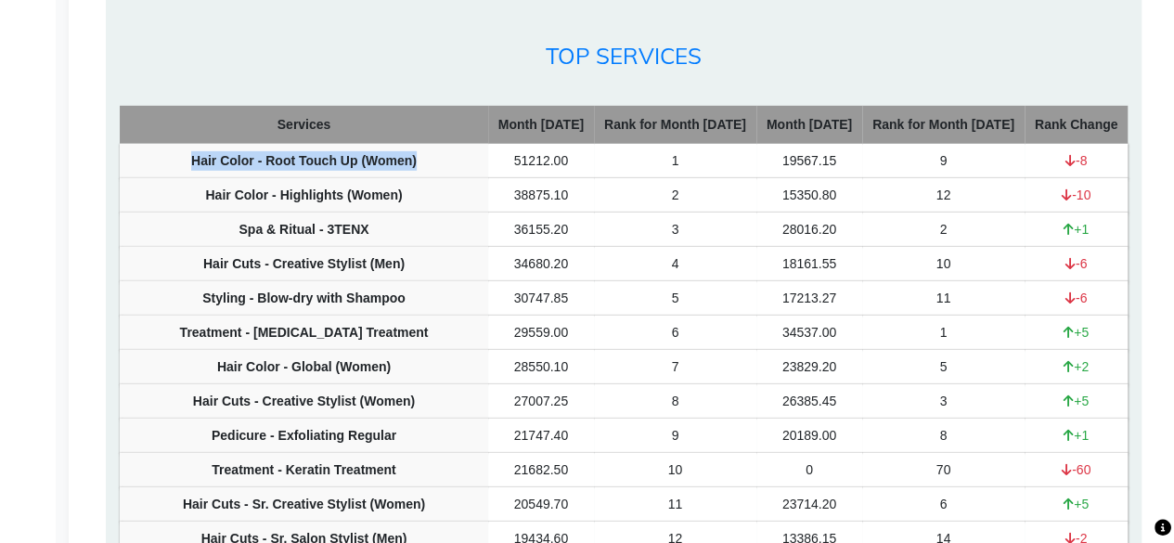
scroll to position [2846, 0]
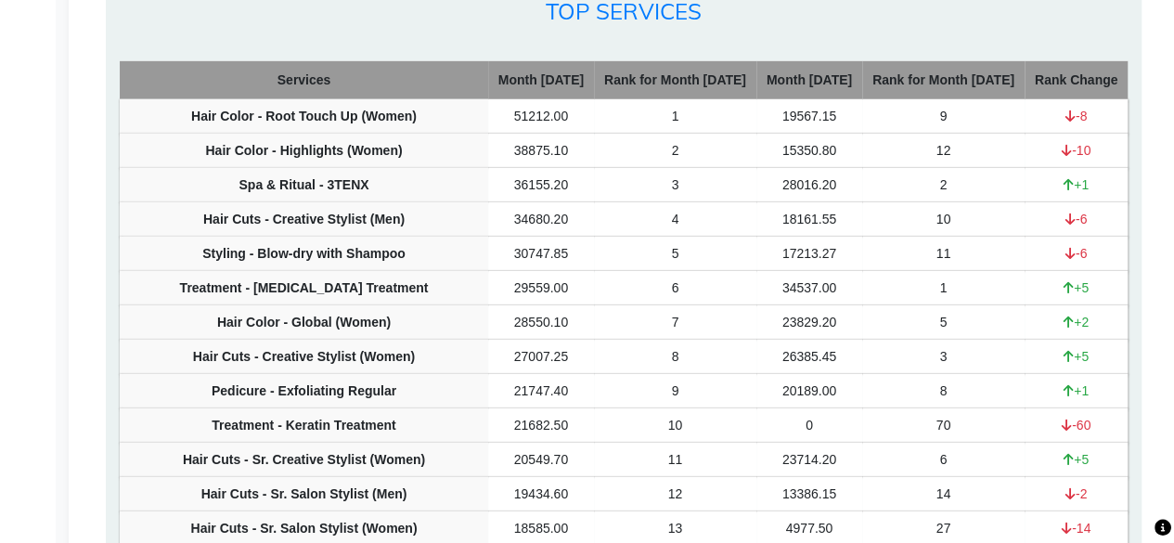
click at [165, 340] on td "Hair Cuts - Creative Stylist (Women)" at bounding box center [304, 357] width 369 height 34
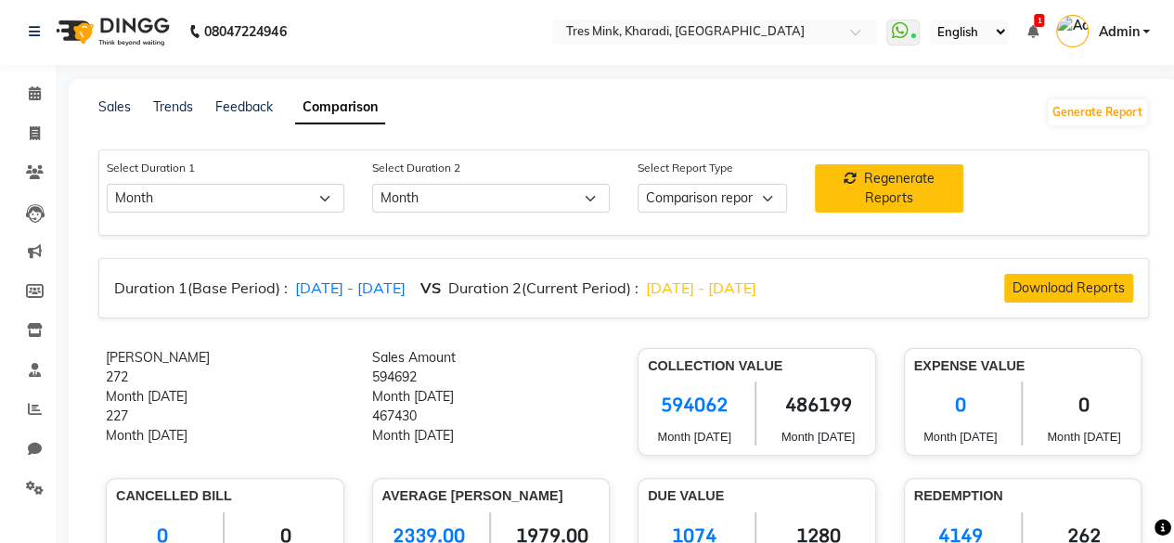
scroll to position [0, 0]
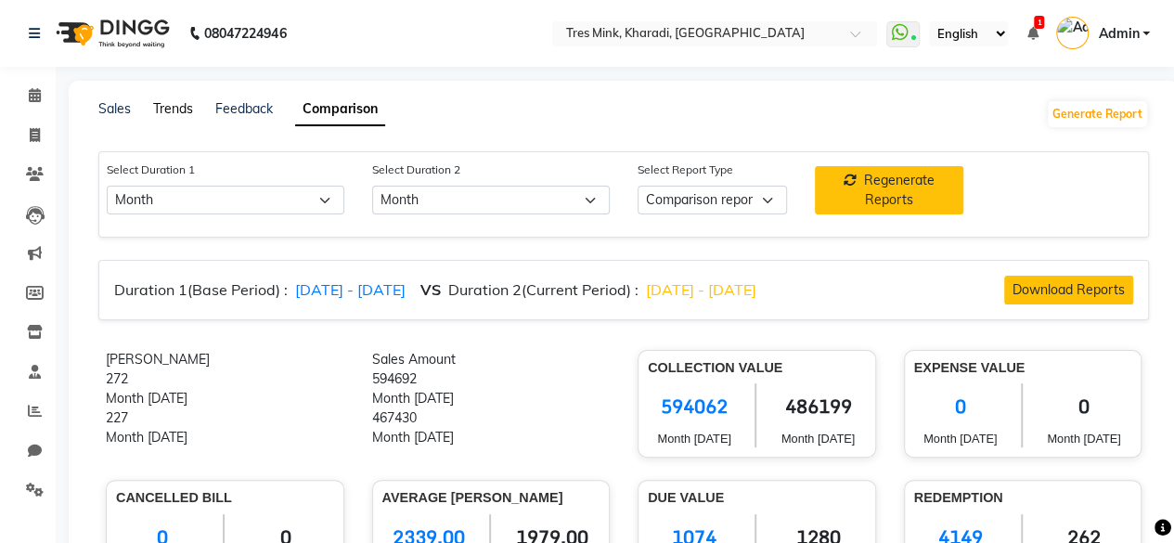
click at [162, 110] on link "Trends" at bounding box center [173, 108] width 40 height 17
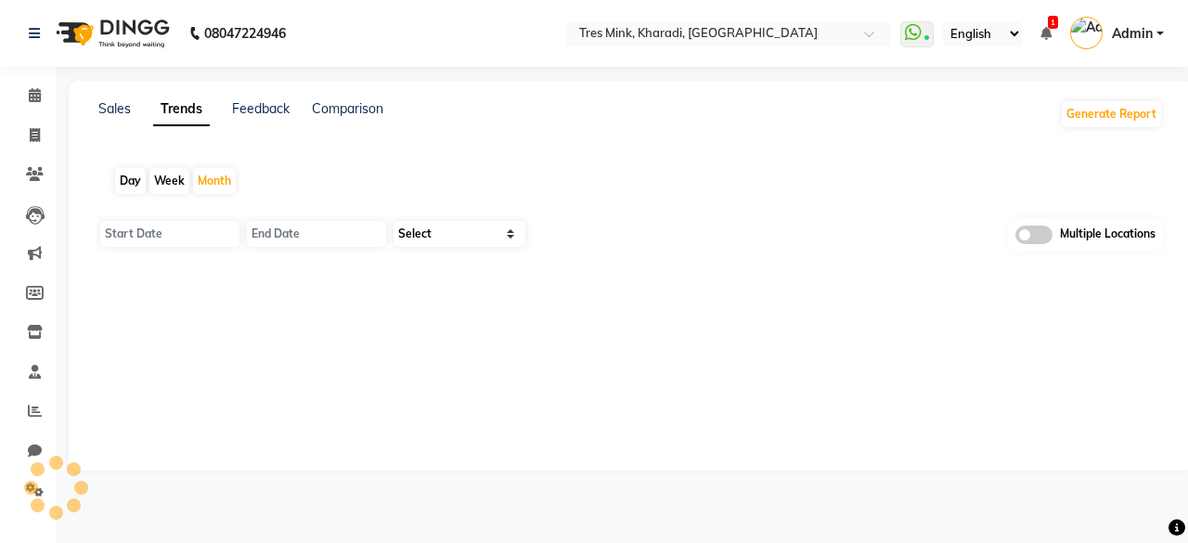
type input "01-10-2025"
type input "[DATE]"
select select "by_client"
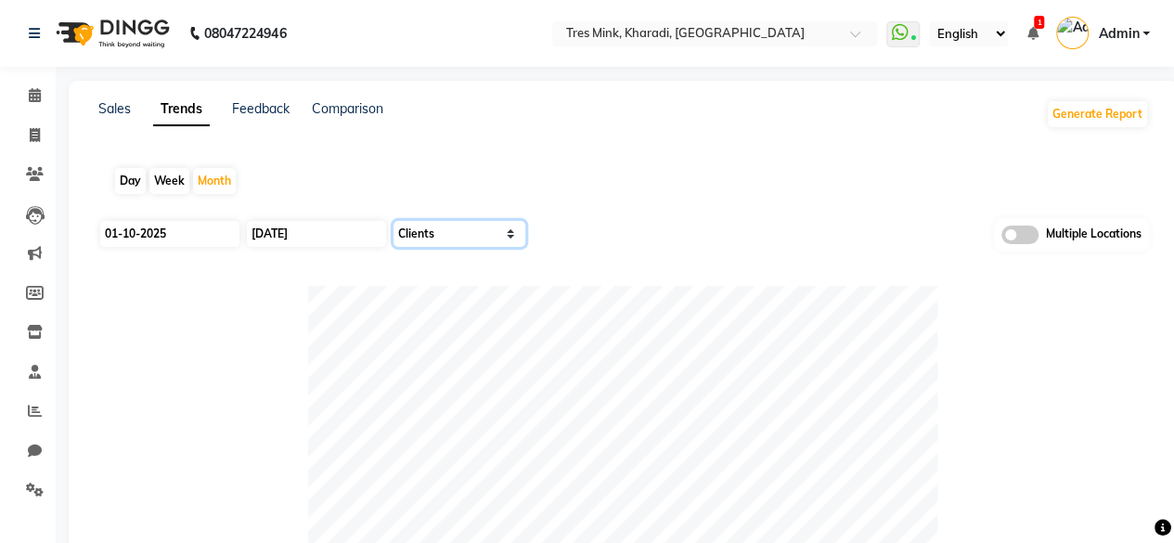
click at [444, 238] on select "Select Sales Clients" at bounding box center [460, 234] width 132 height 26
click at [603, 172] on div "Day Week Month" at bounding box center [623, 180] width 1051 height 59
click at [30, 83] on link "Calendar" at bounding box center [28, 96] width 45 height 31
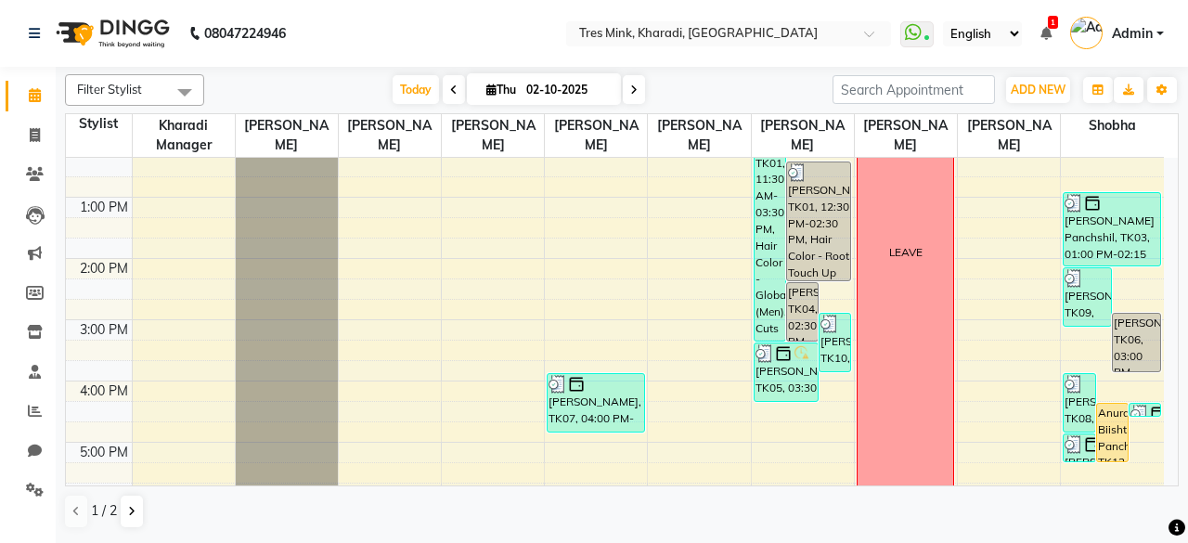
scroll to position [433, 0]
